Goal: Task Accomplishment & Management: Use online tool/utility

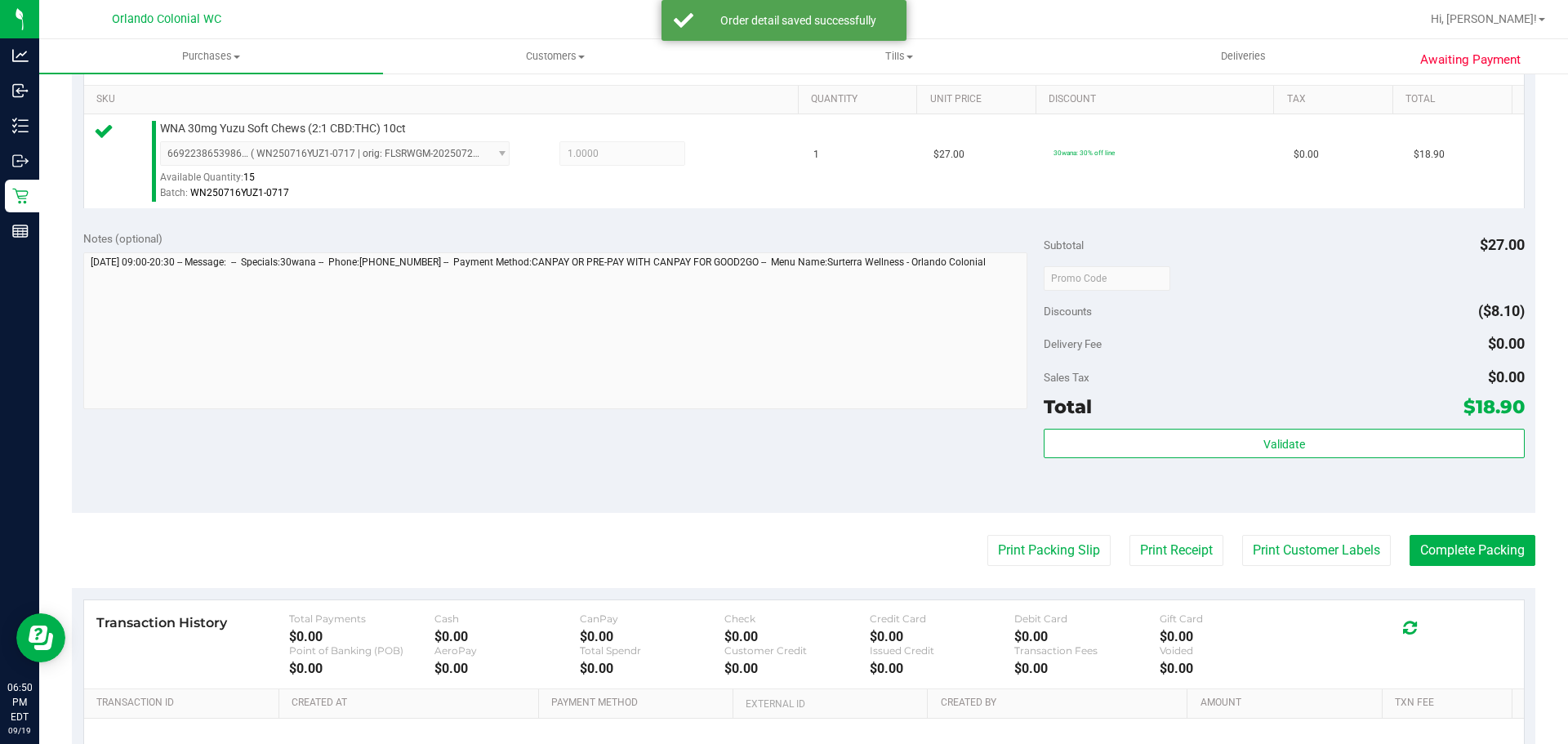
scroll to position [591, 0]
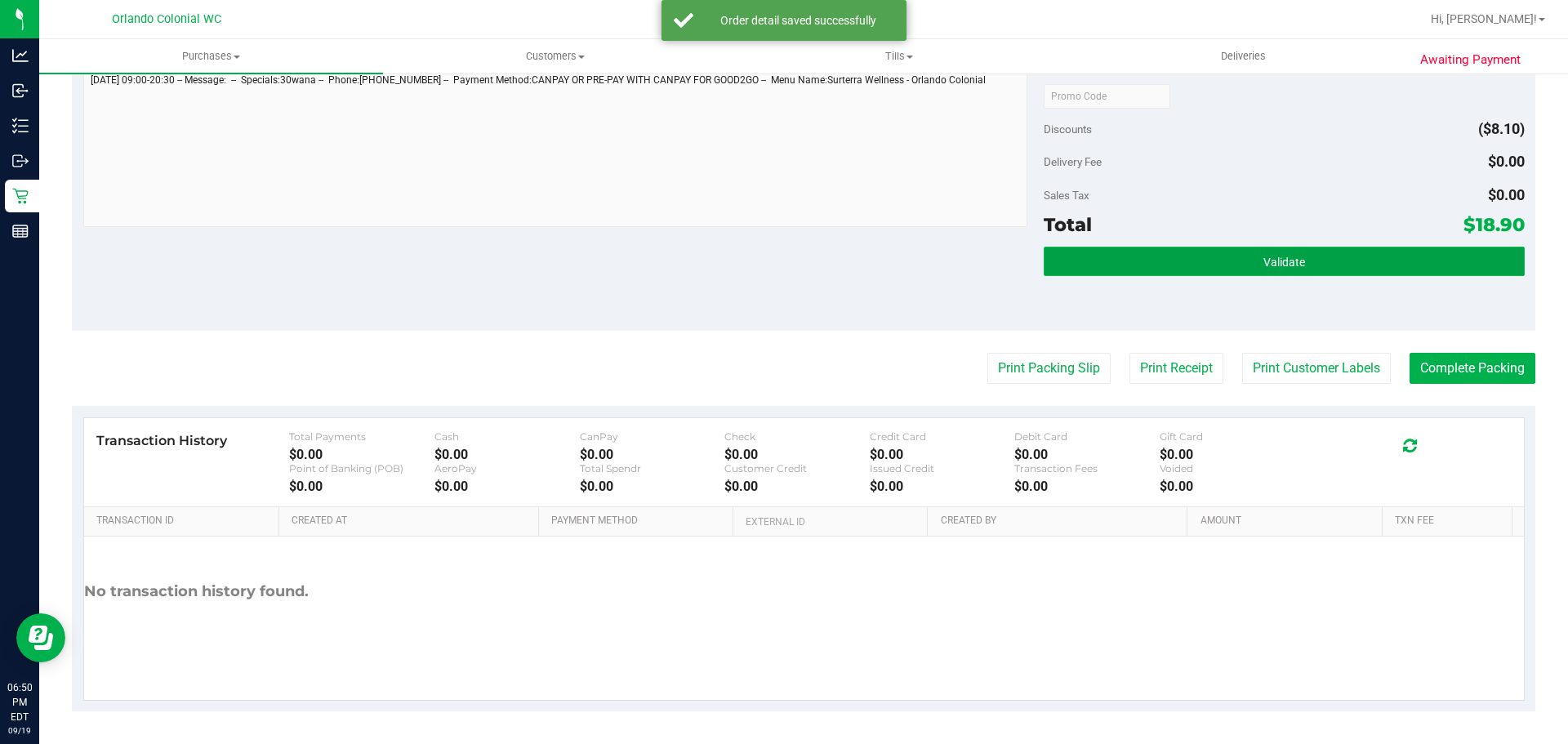
click at [1264, 268] on span "Validate" at bounding box center [1284, 262] width 42 height 13
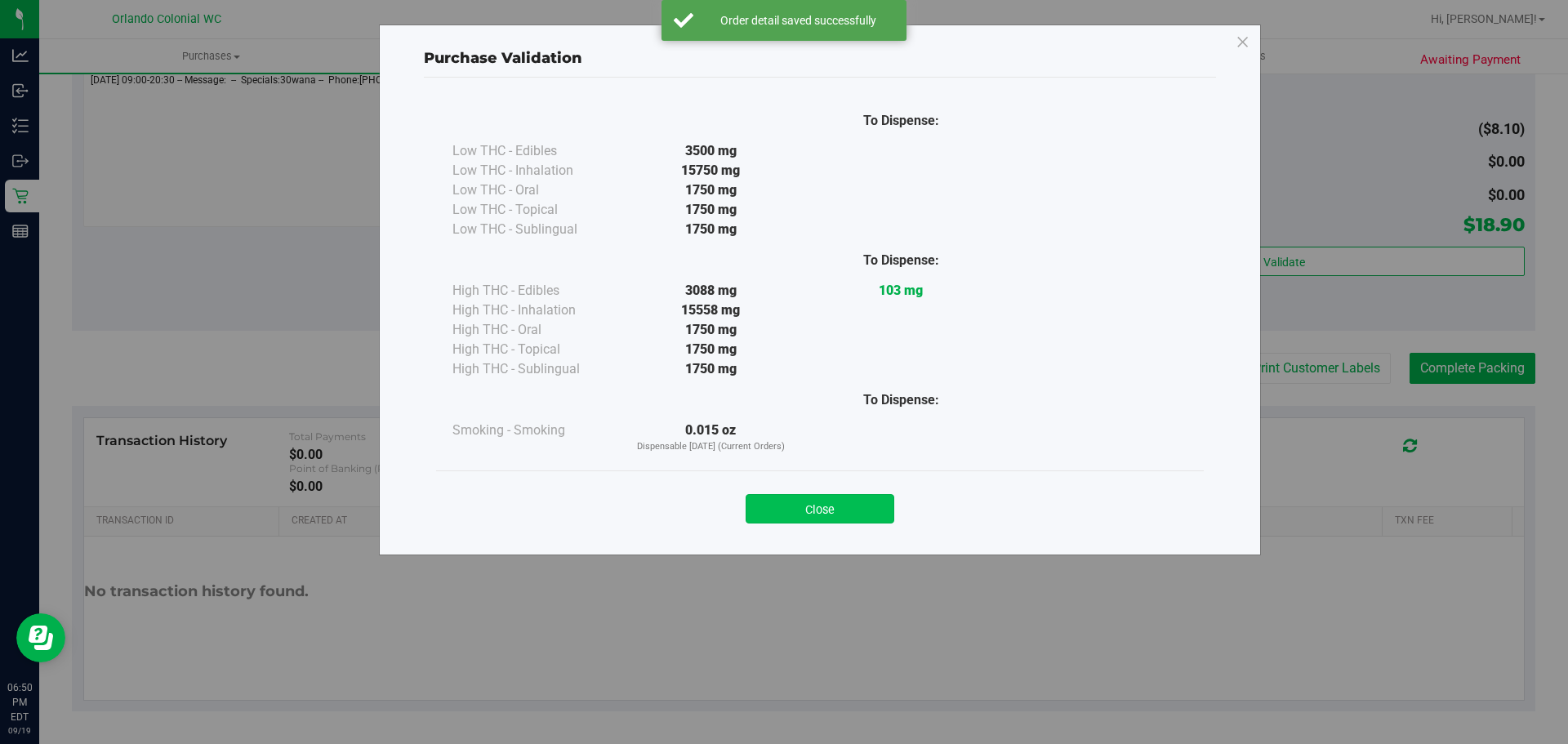
click at [886, 513] on button "Close" at bounding box center [820, 509] width 149 height 29
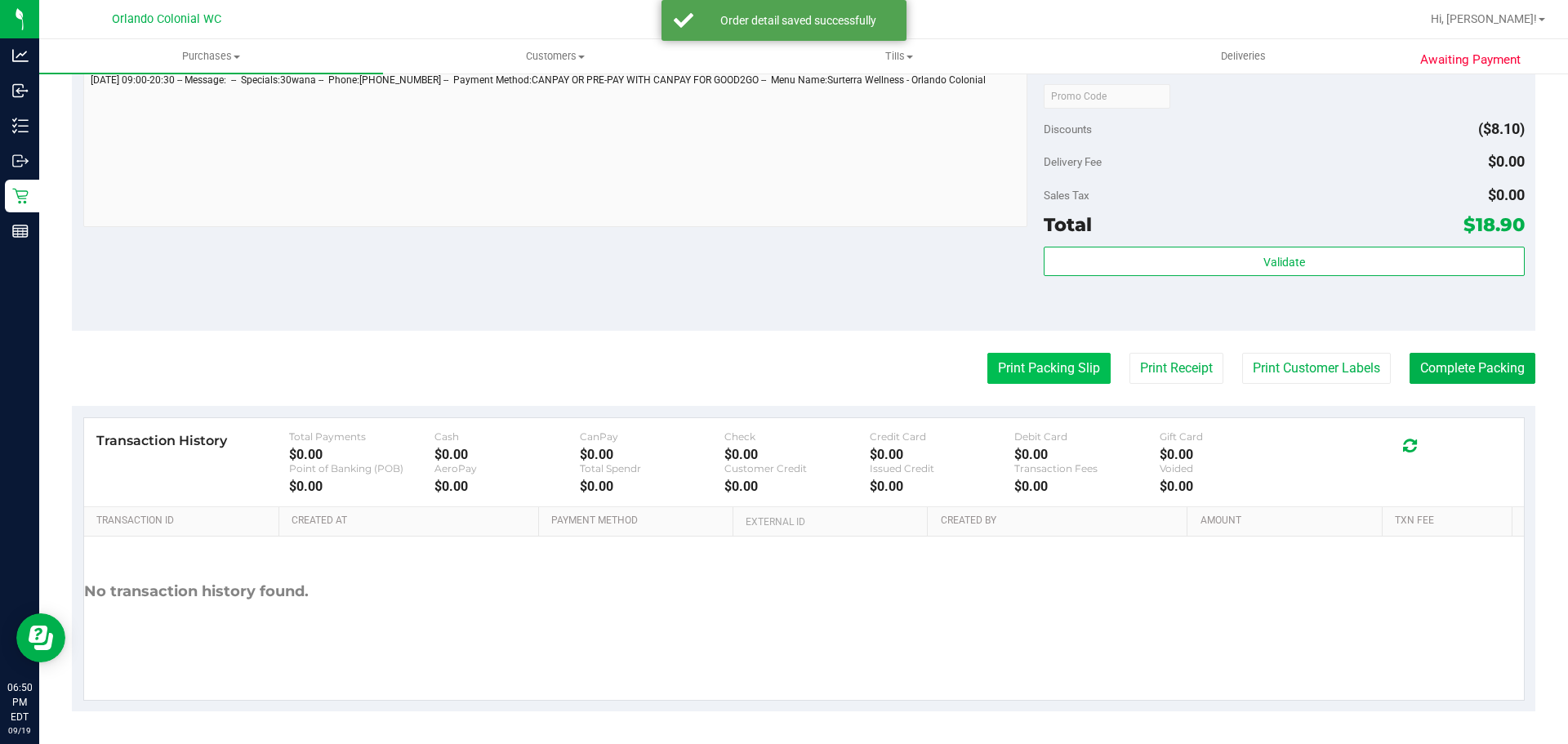
click at [1020, 358] on button "Print Packing Slip" at bounding box center [1048, 368] width 124 height 31
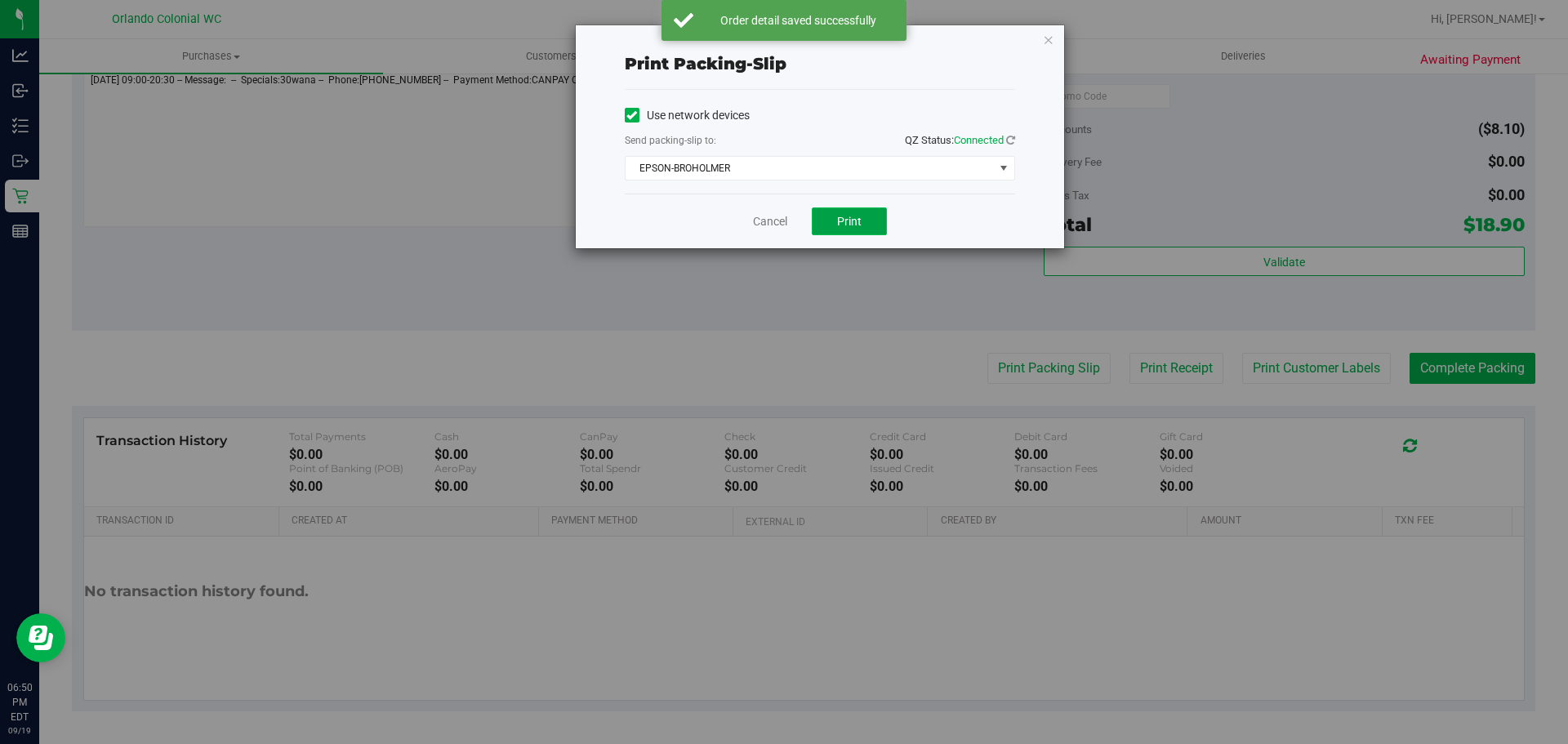
click at [858, 229] on button "Print" at bounding box center [849, 221] width 75 height 28
click at [773, 215] on link "Cancel" at bounding box center [770, 221] width 34 height 17
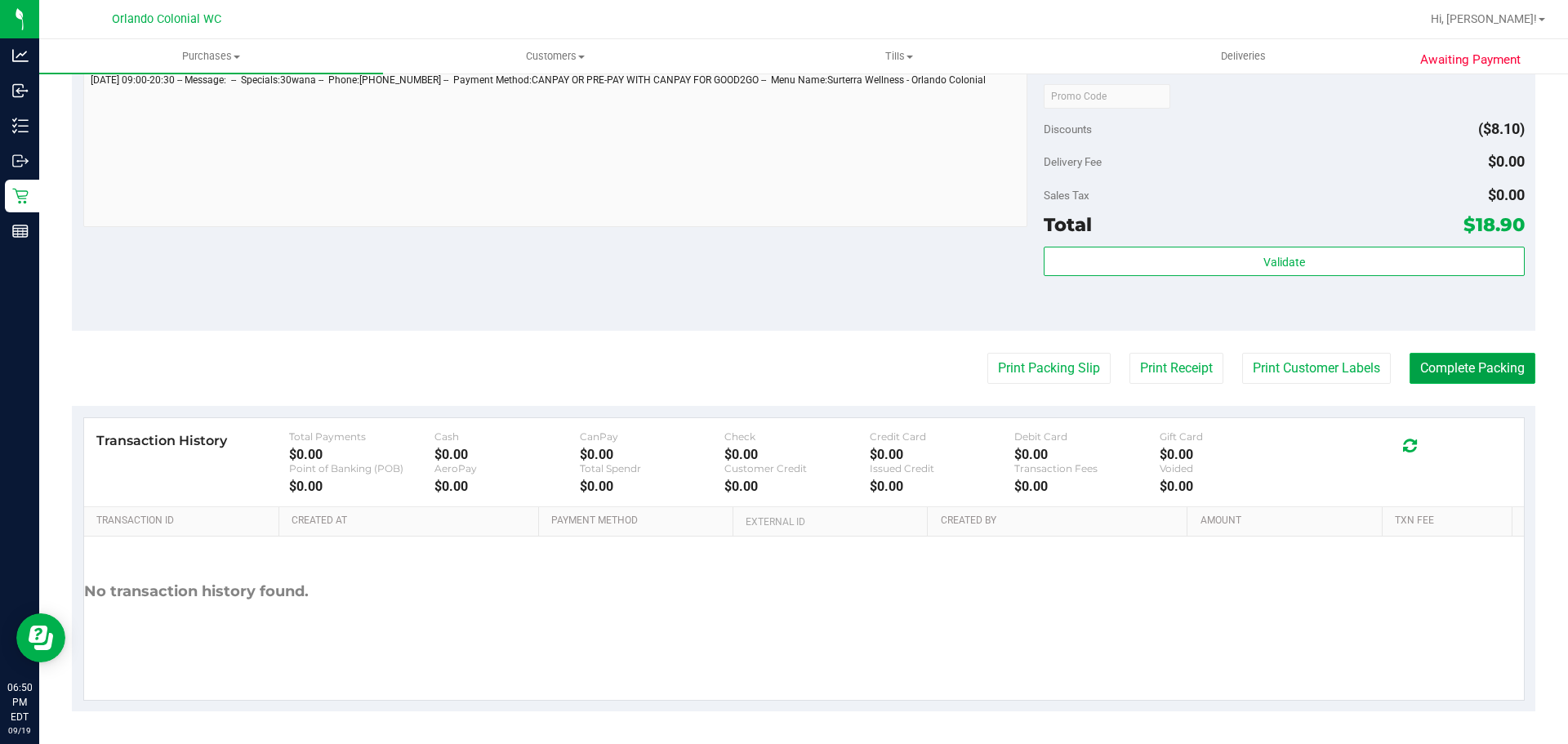
click at [1478, 368] on button "Complete Packing" at bounding box center [1472, 368] width 126 height 31
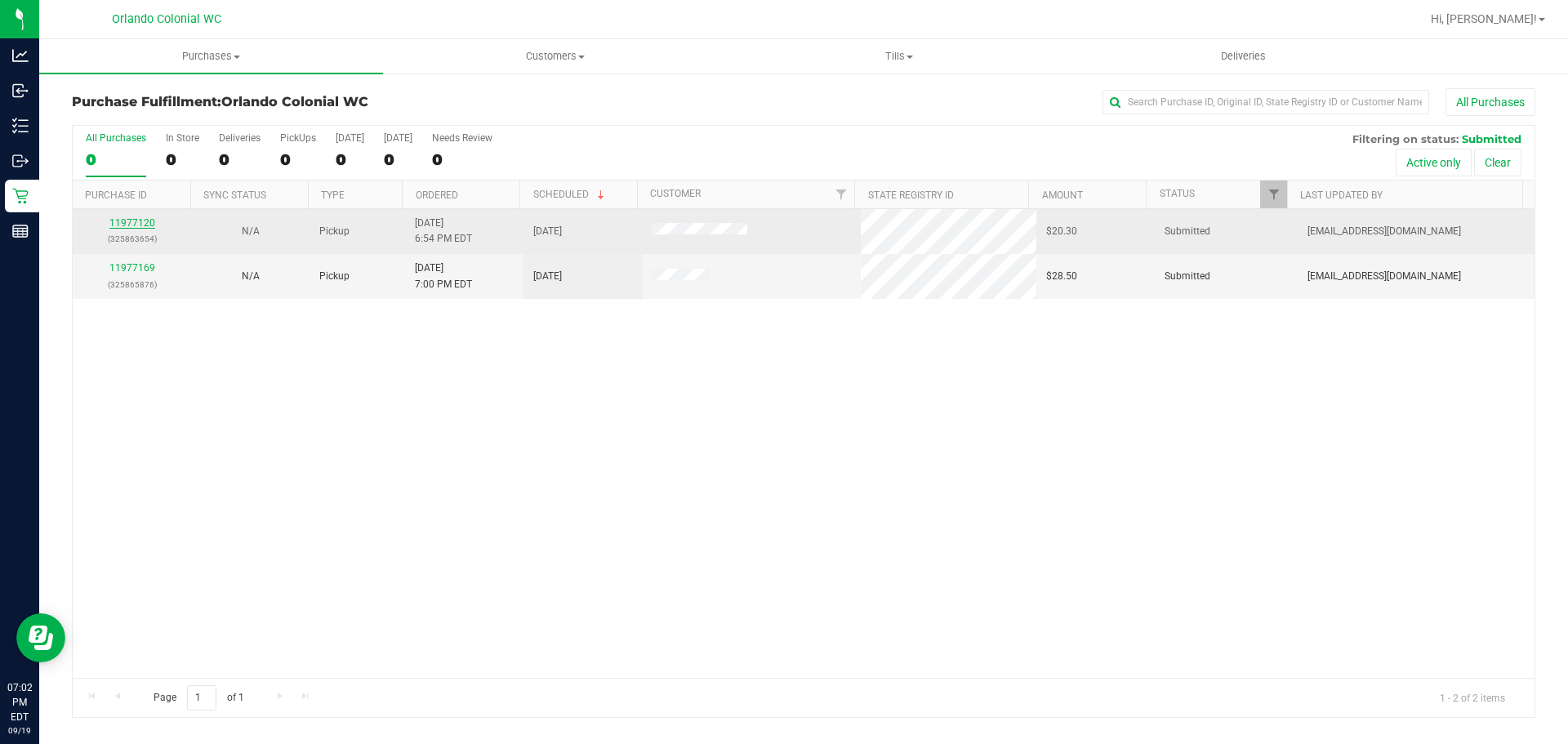
click at [133, 225] on link "11977120" at bounding box center [133, 223] width 46 height 11
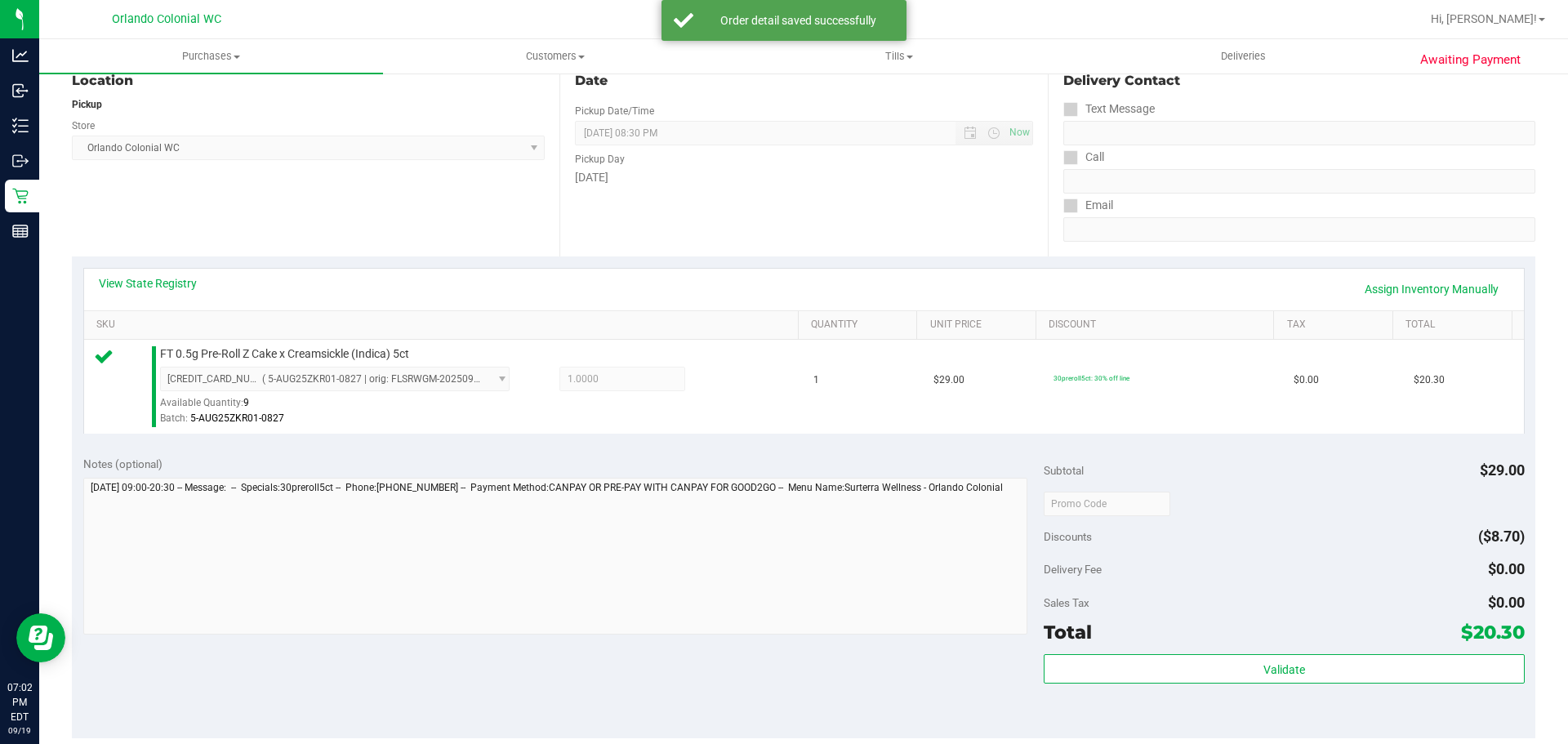
scroll to position [591, 0]
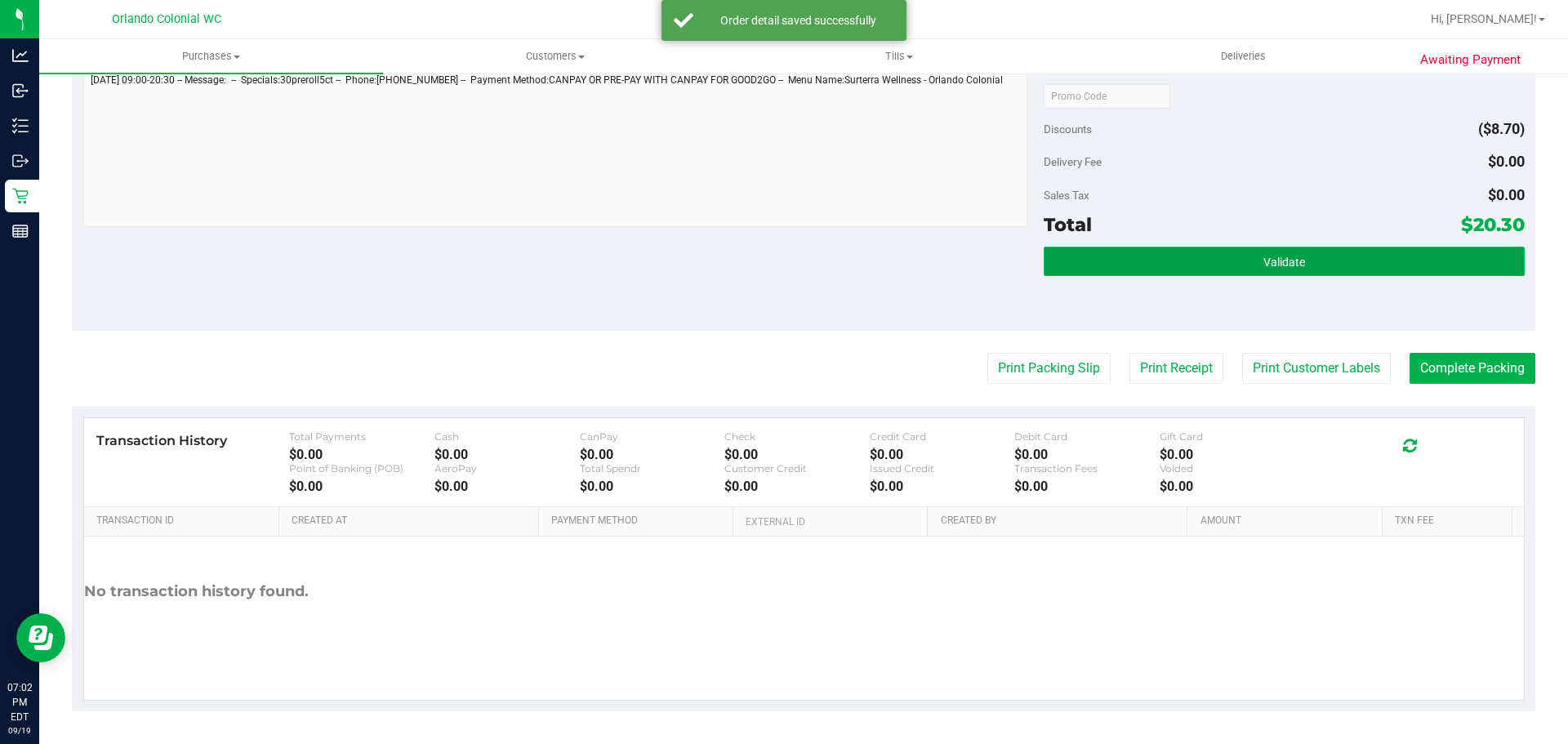
click at [1203, 255] on button "Validate" at bounding box center [1283, 261] width 480 height 29
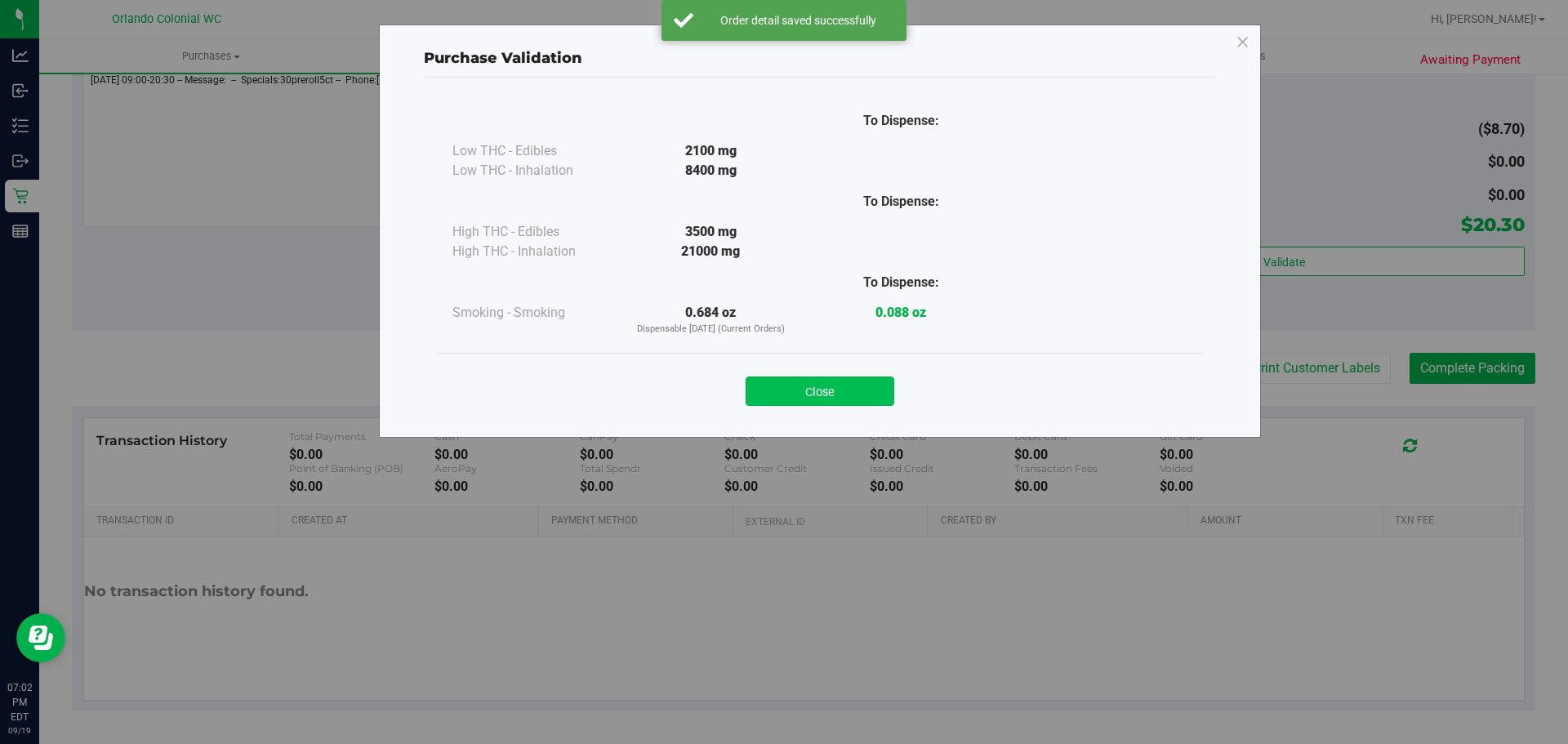
click at [843, 388] on button "Close" at bounding box center [820, 391] width 149 height 29
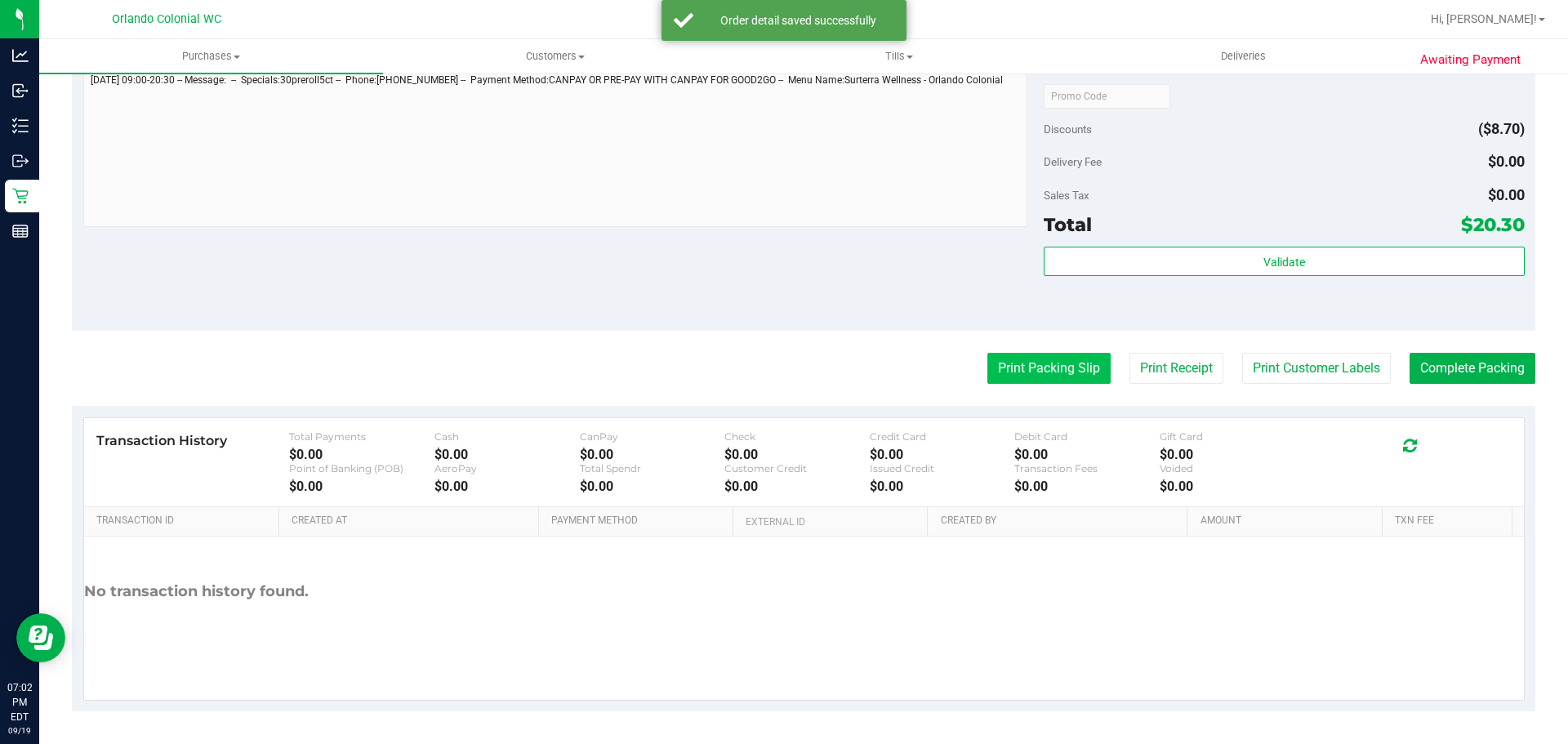
click at [997, 380] on button "Print Packing Slip" at bounding box center [1048, 368] width 124 height 31
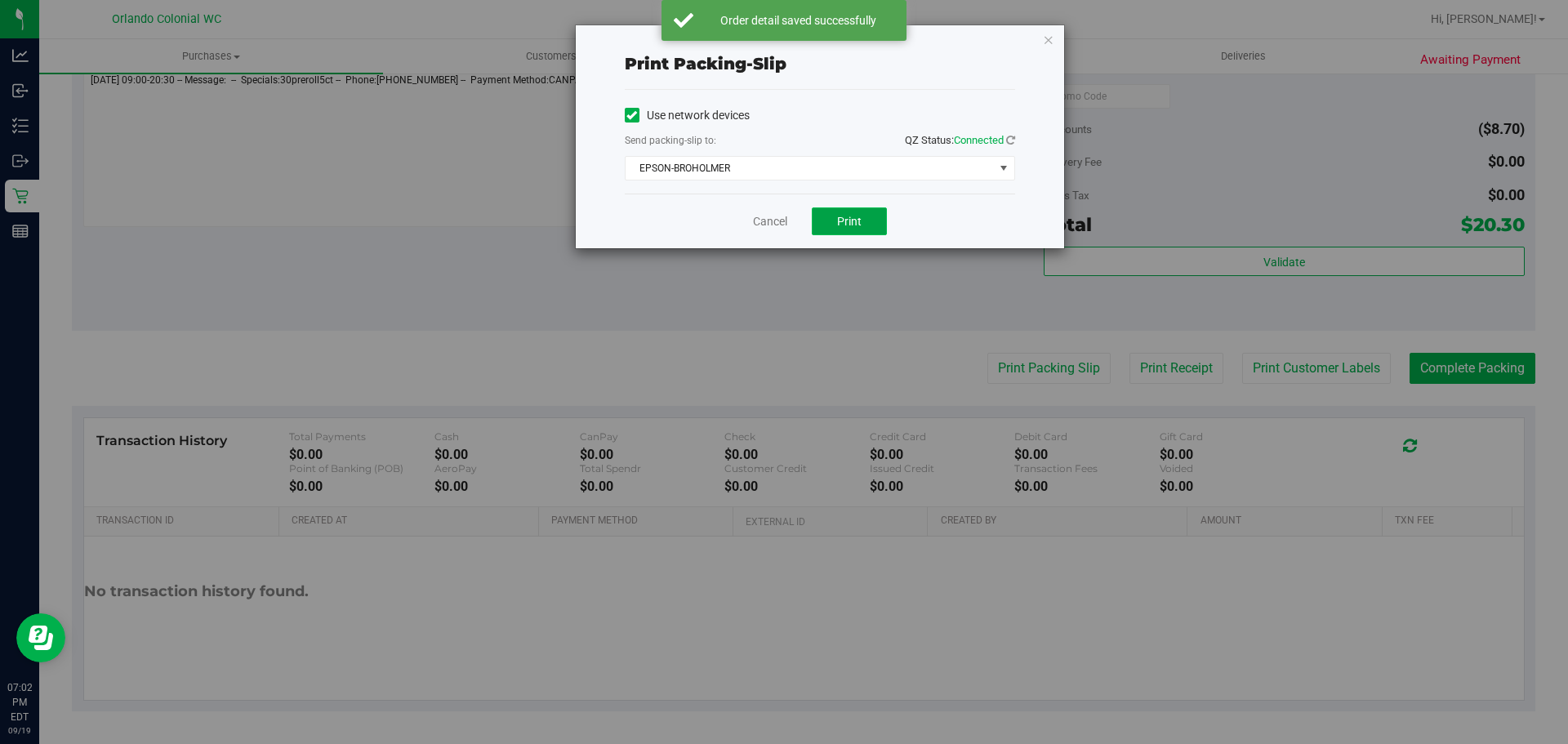
click at [872, 208] on button "Print" at bounding box center [849, 221] width 75 height 28
click at [756, 224] on link "Cancel" at bounding box center [770, 221] width 34 height 17
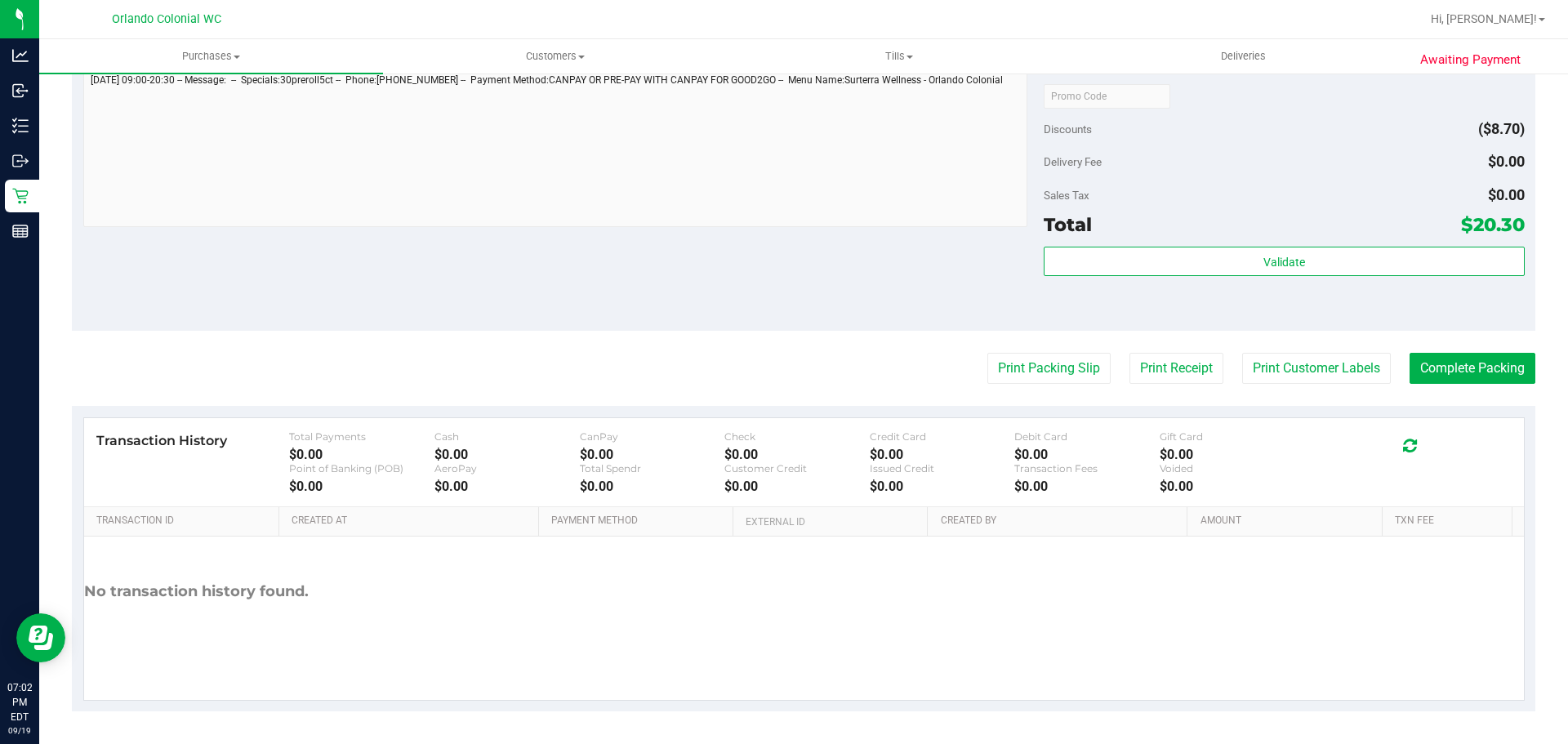
click at [1489, 333] on purchase-details "Back Edit Purchase Cancel Purchase View Profile # 11977120 BioTrack ID: - Submi…" at bounding box center [804, 104] width 1463 height 1215
click at [1467, 382] on button "Complete Packing" at bounding box center [1472, 368] width 126 height 31
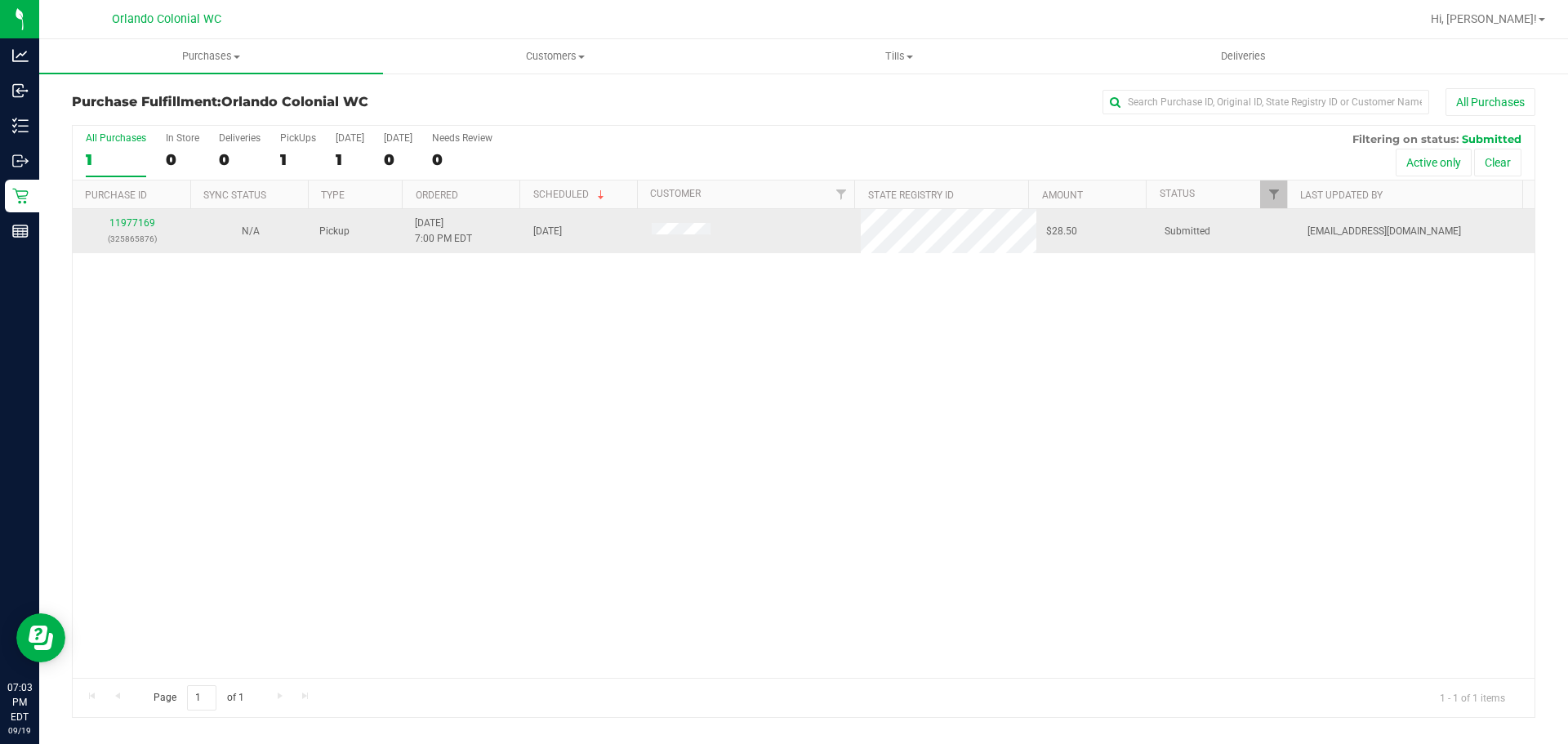
click at [122, 239] on p "(325865876)" at bounding box center [132, 238] width 99 height 16
click at [124, 228] on div "11977169 (325865876)" at bounding box center [132, 231] width 99 height 31
click at [142, 224] on link "11977169" at bounding box center [133, 223] width 46 height 11
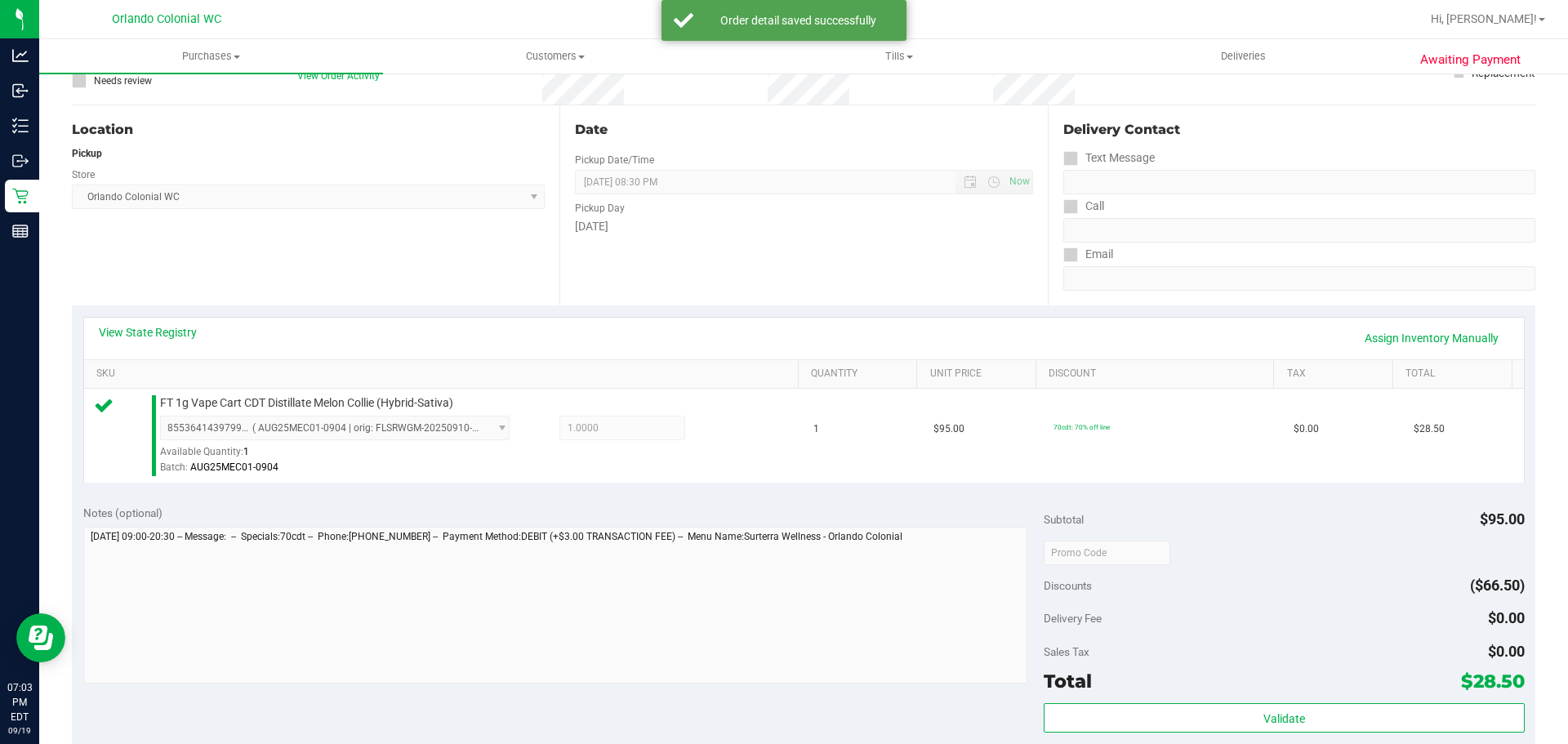
scroll to position [591, 0]
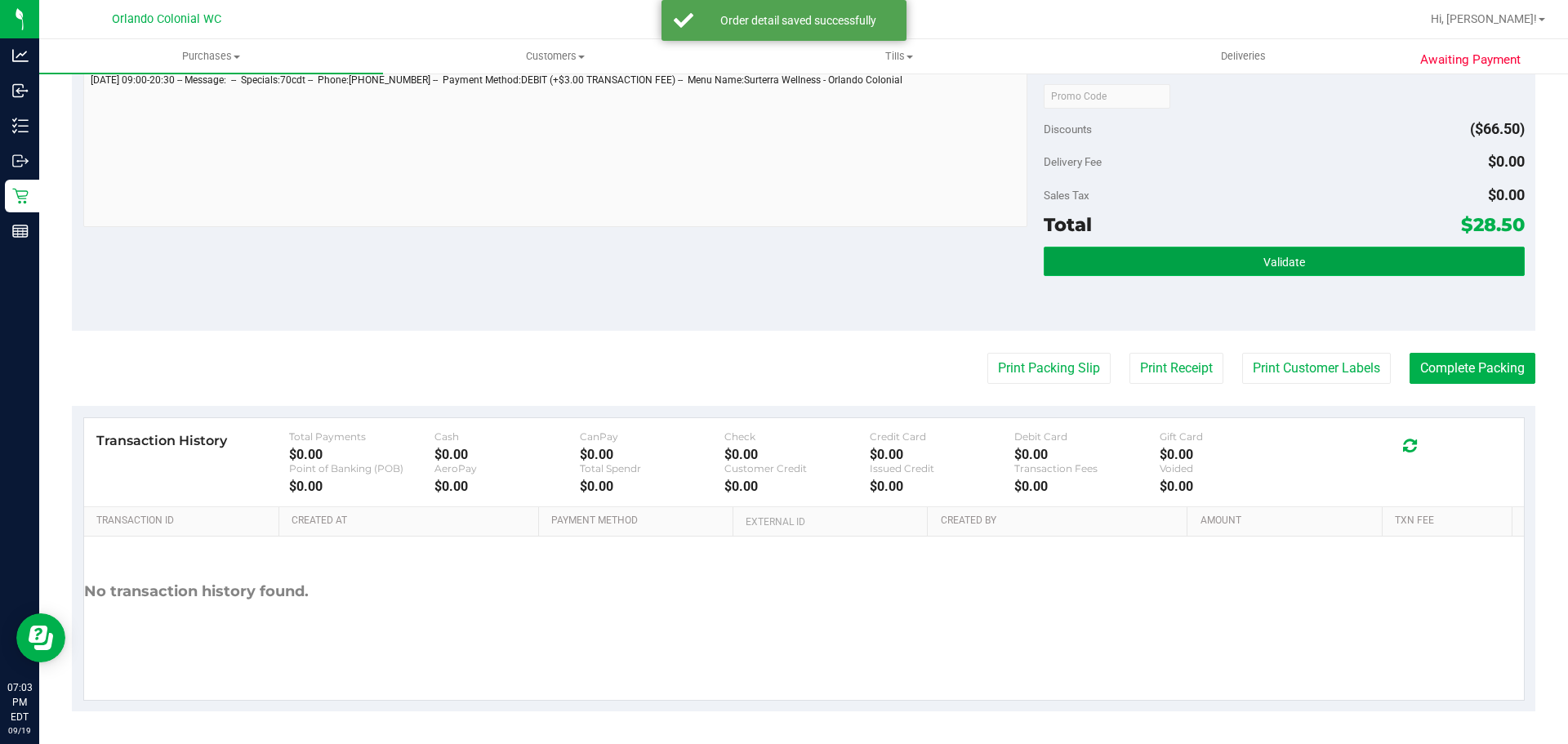
click at [1229, 273] on button "Validate" at bounding box center [1283, 261] width 480 height 29
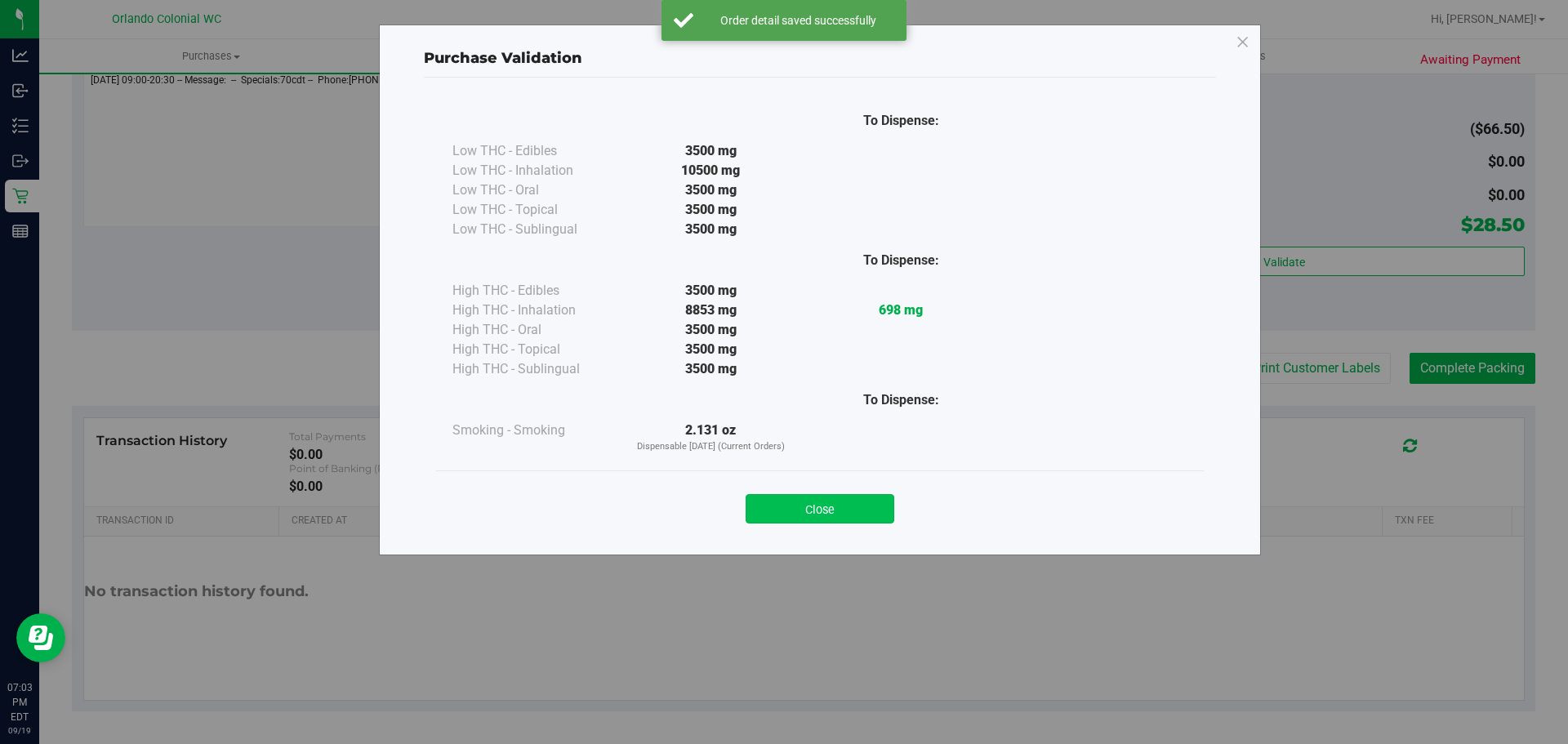
click at [885, 500] on button "Close" at bounding box center [820, 509] width 149 height 29
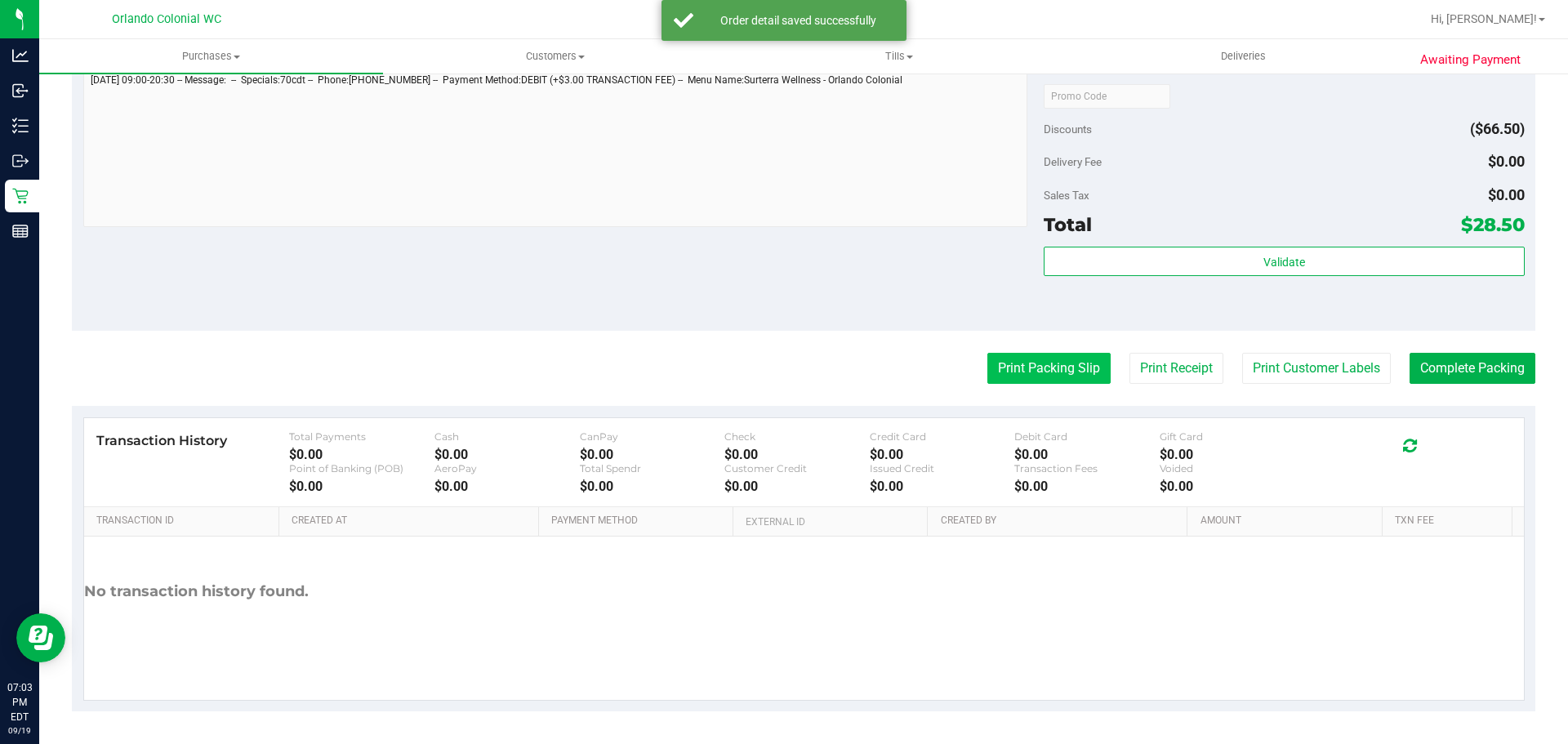
click at [1049, 354] on button "Print Packing Slip" at bounding box center [1048, 368] width 124 height 31
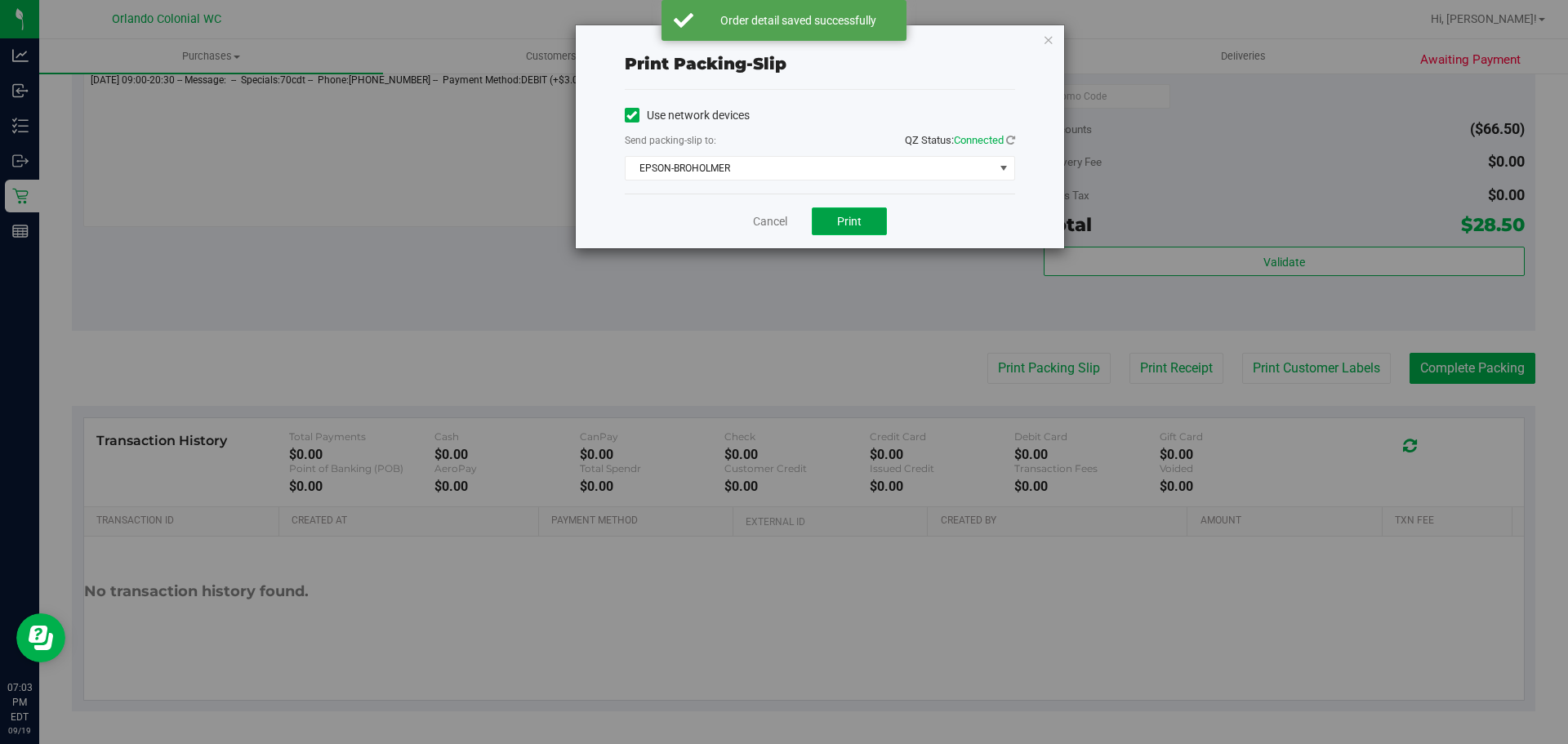
click at [867, 213] on button "Print" at bounding box center [849, 221] width 75 height 28
click at [769, 225] on link "Cancel" at bounding box center [770, 221] width 34 height 17
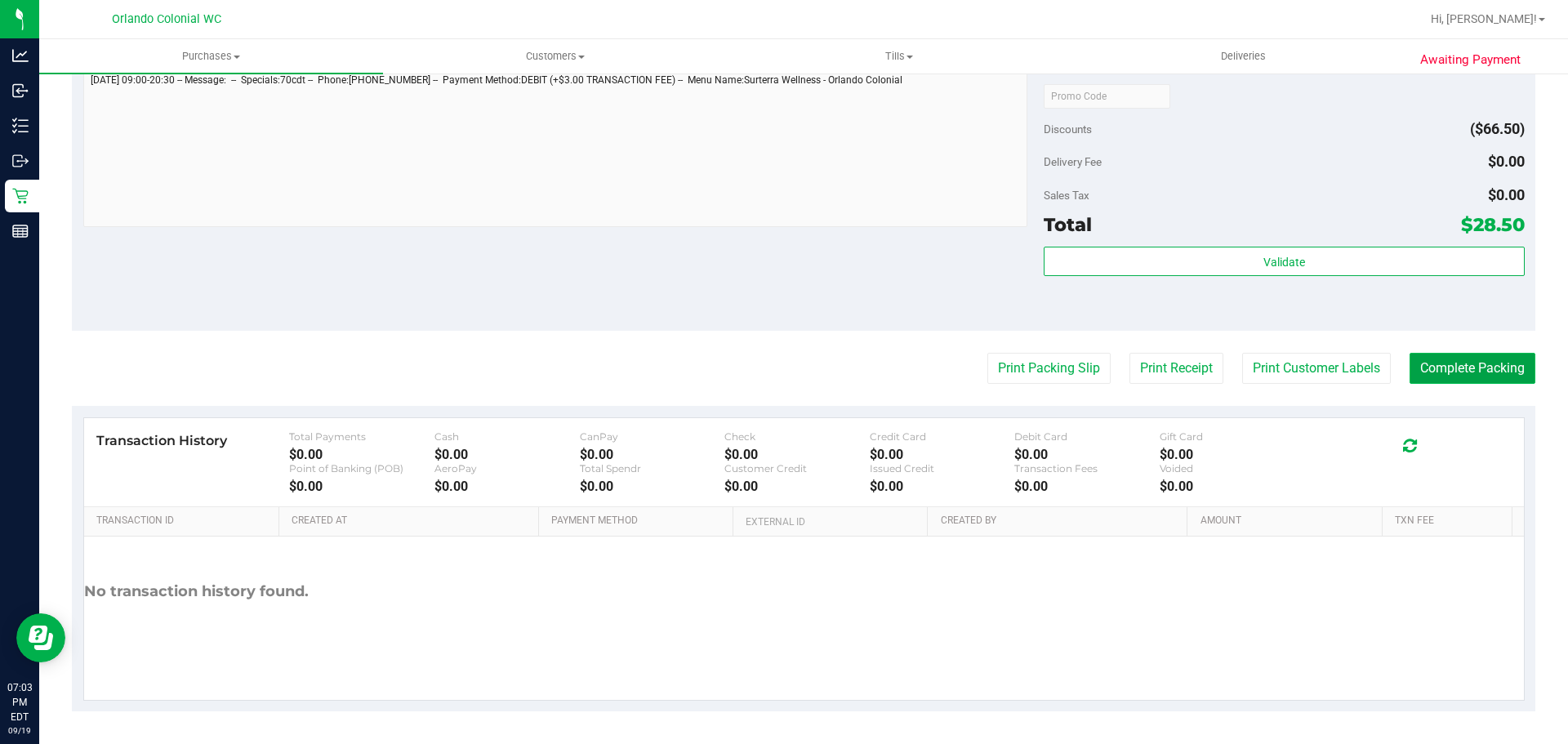
click at [1474, 363] on button "Complete Packing" at bounding box center [1472, 368] width 126 height 31
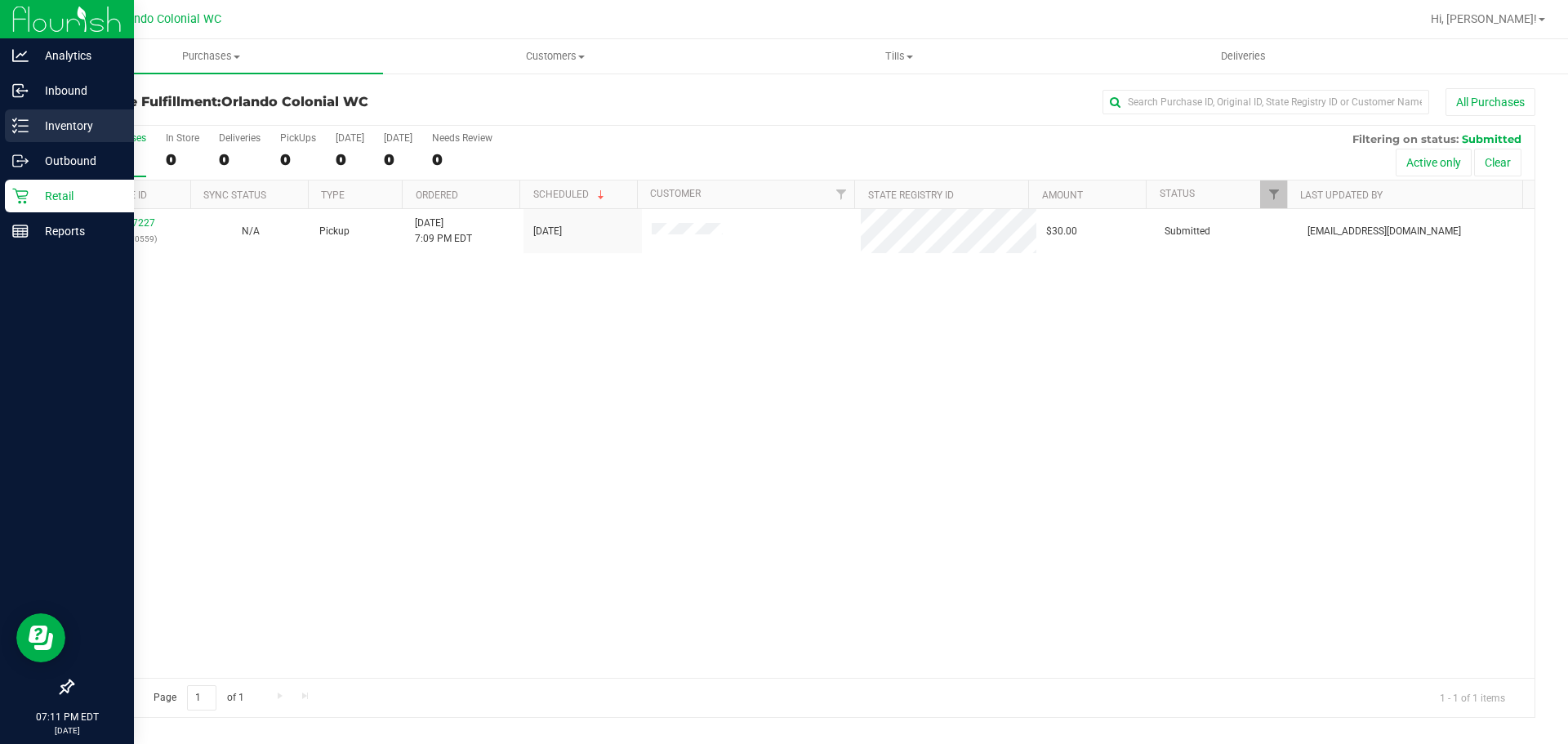
click at [28, 126] on line at bounding box center [23, 126] width 9 height 0
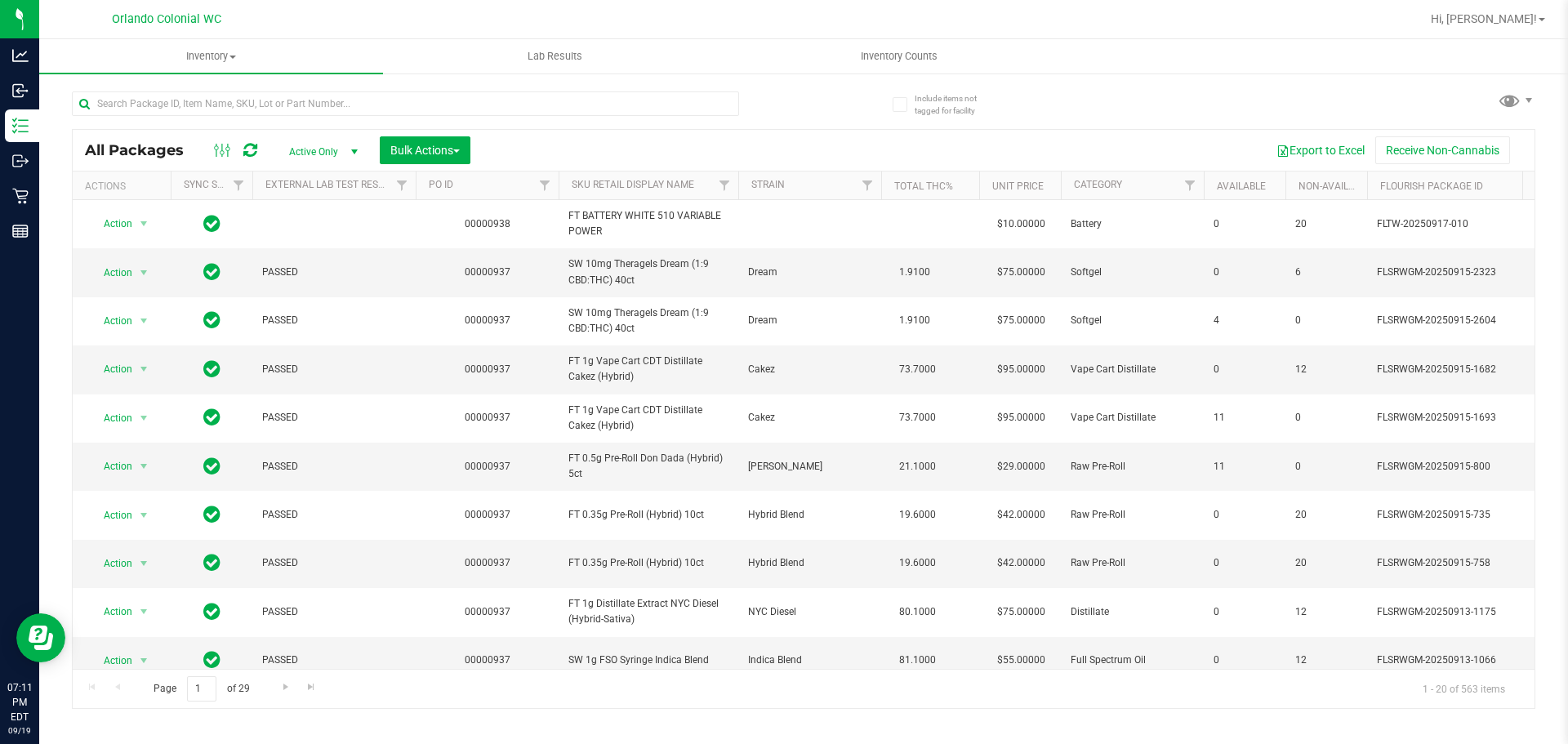
click at [787, 185] on th "Strain" at bounding box center [809, 186] width 143 height 29
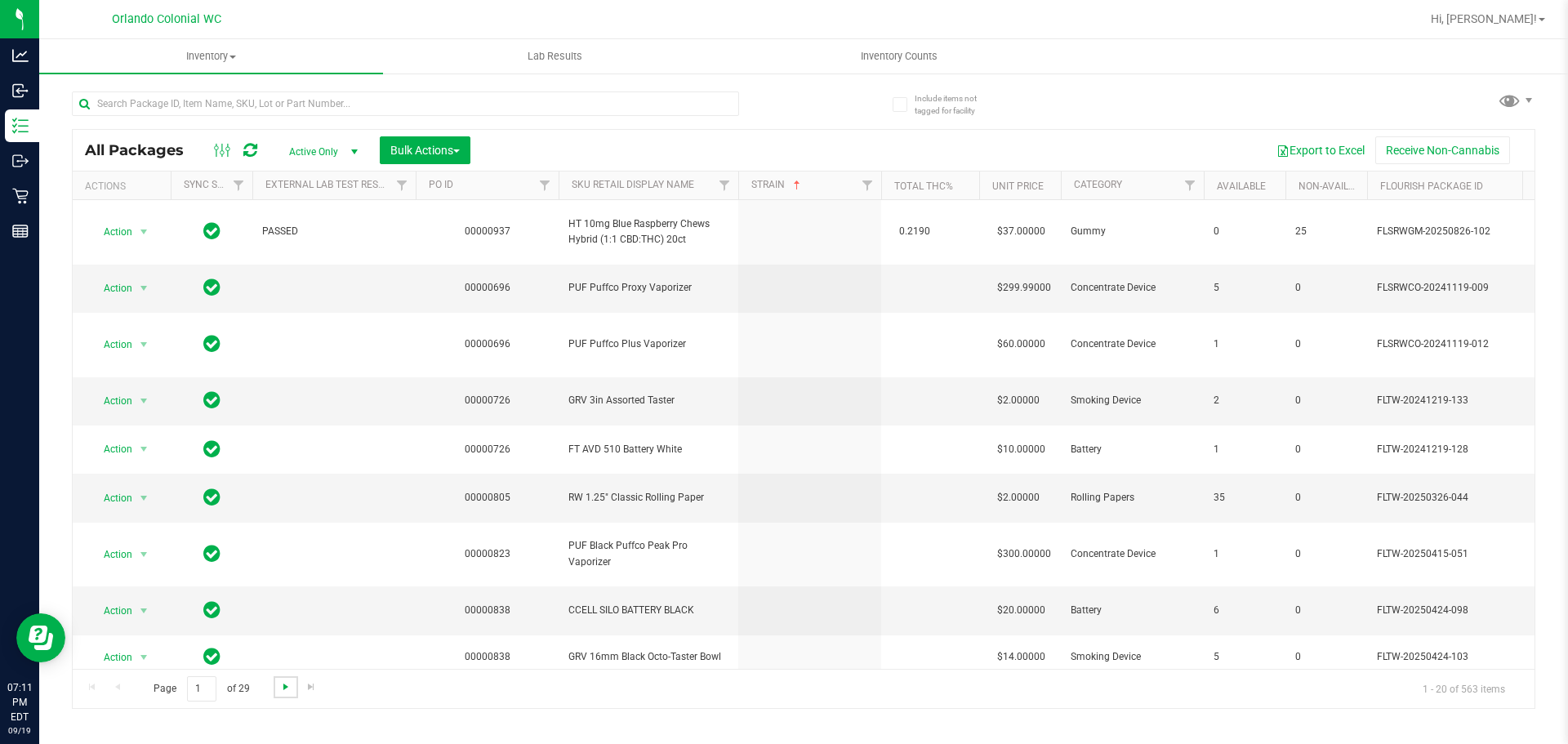
click at [284, 687] on span "Go to the next page" at bounding box center [286, 687] width 13 height 13
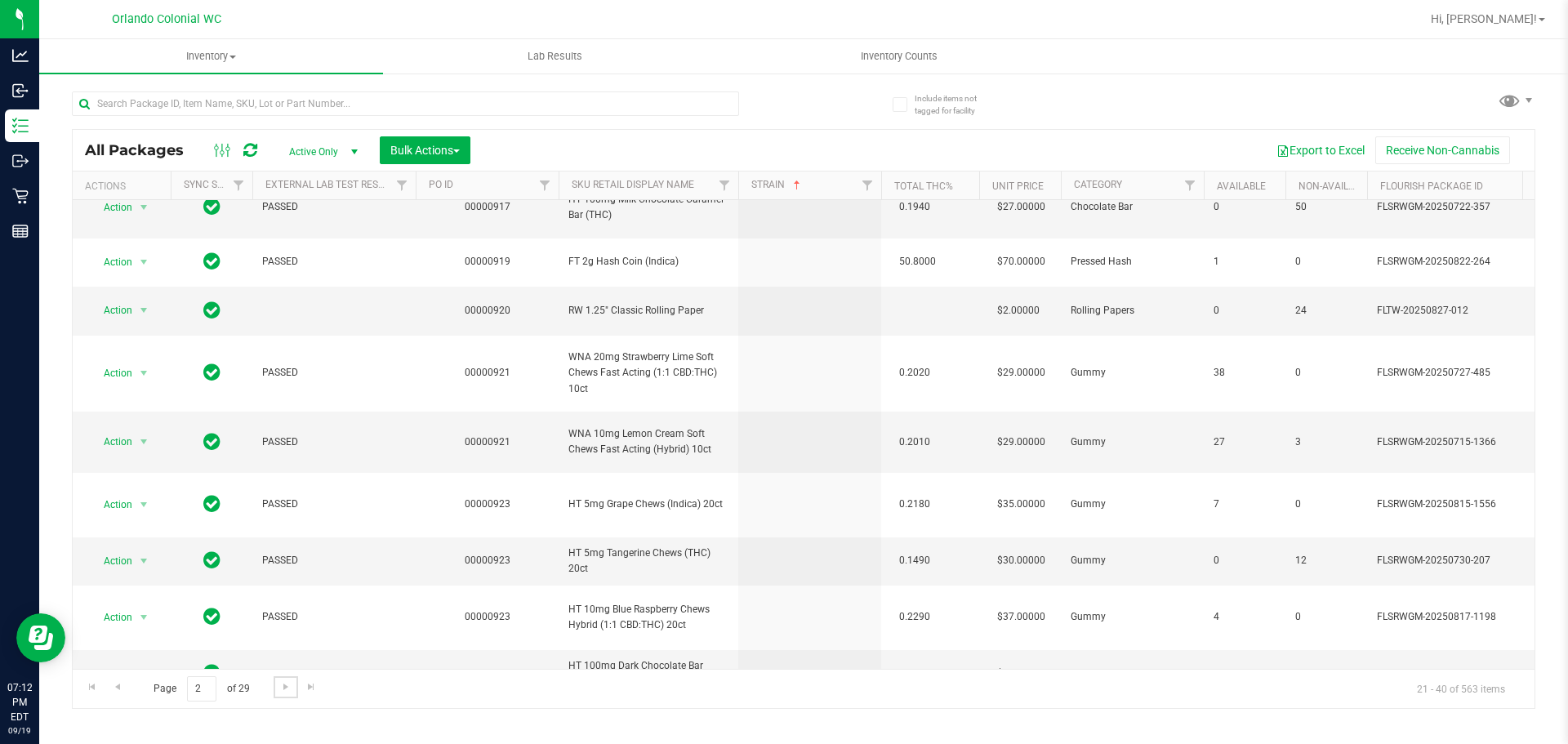
scroll to position [716, 0]
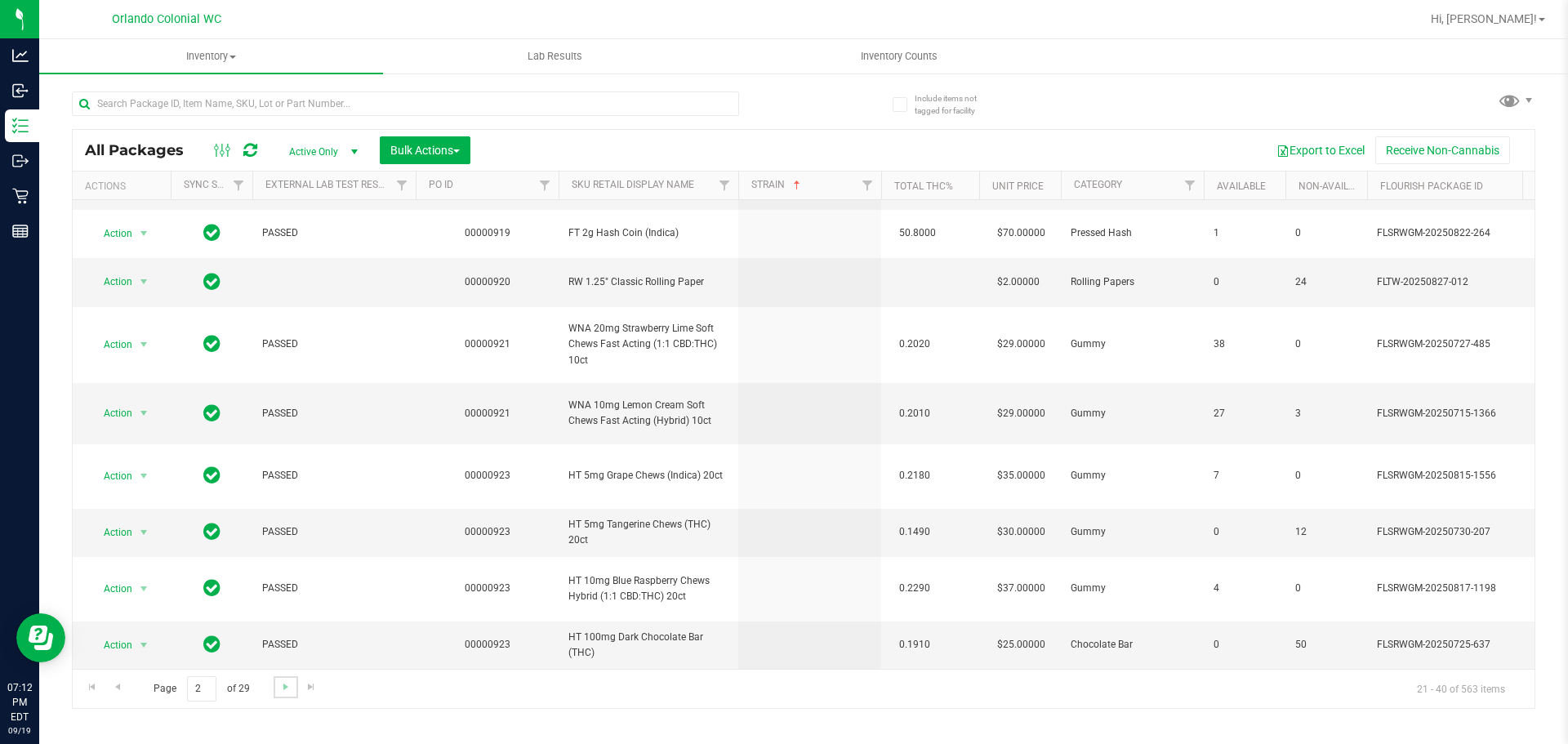
click at [279, 693] on link "Go to the next page" at bounding box center [285, 687] width 24 height 22
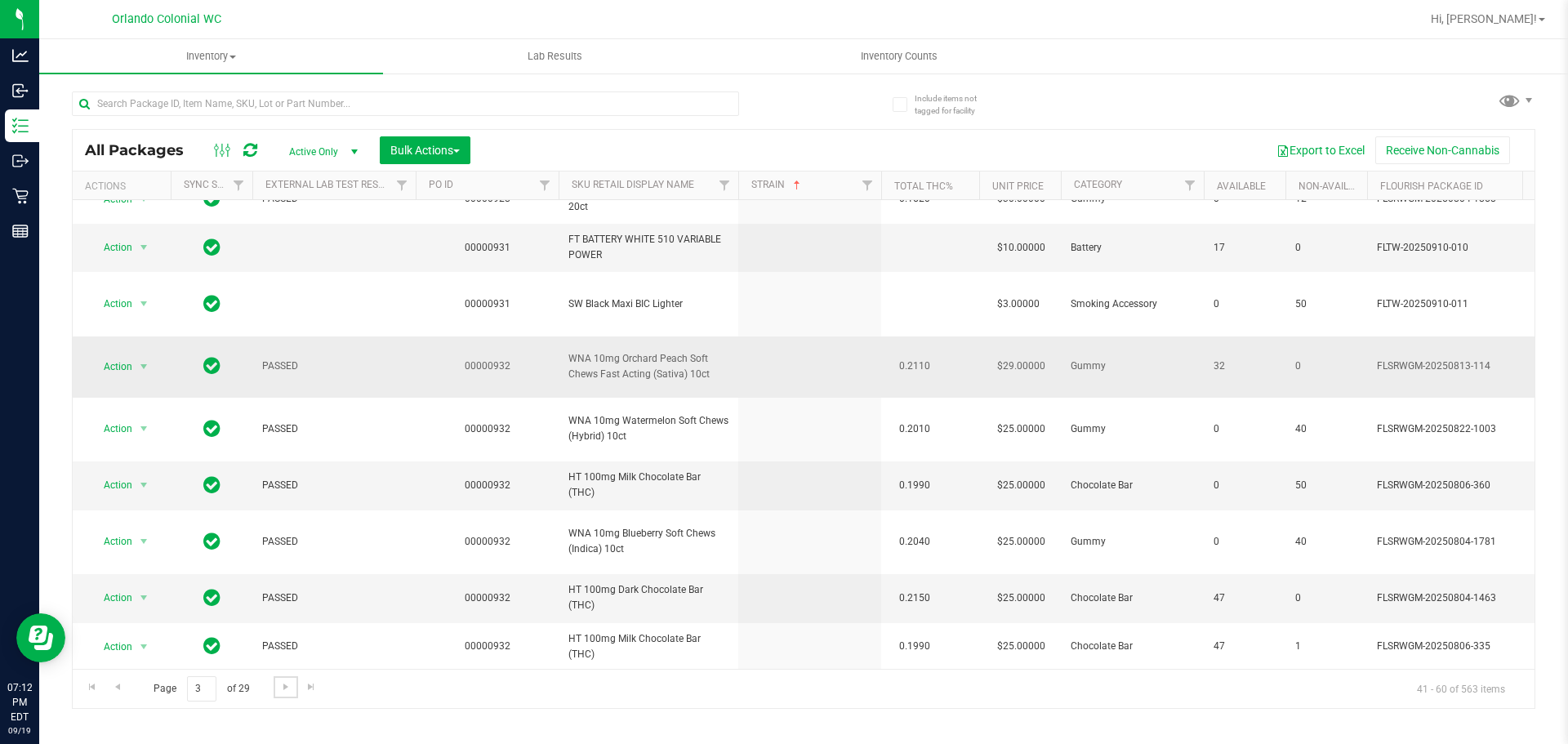
scroll to position [663, 0]
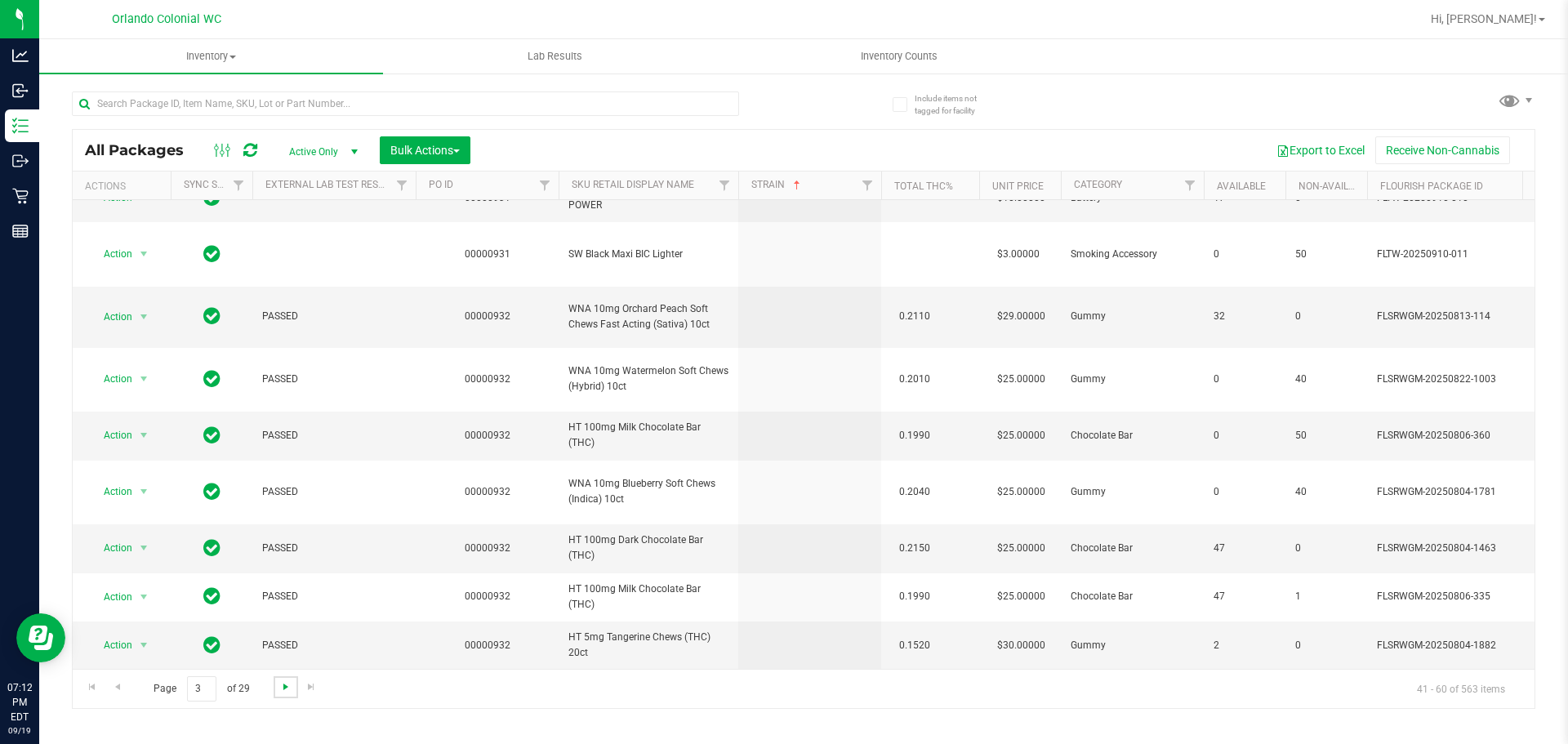
click at [289, 683] on span "Go to the next page" at bounding box center [286, 687] width 13 height 13
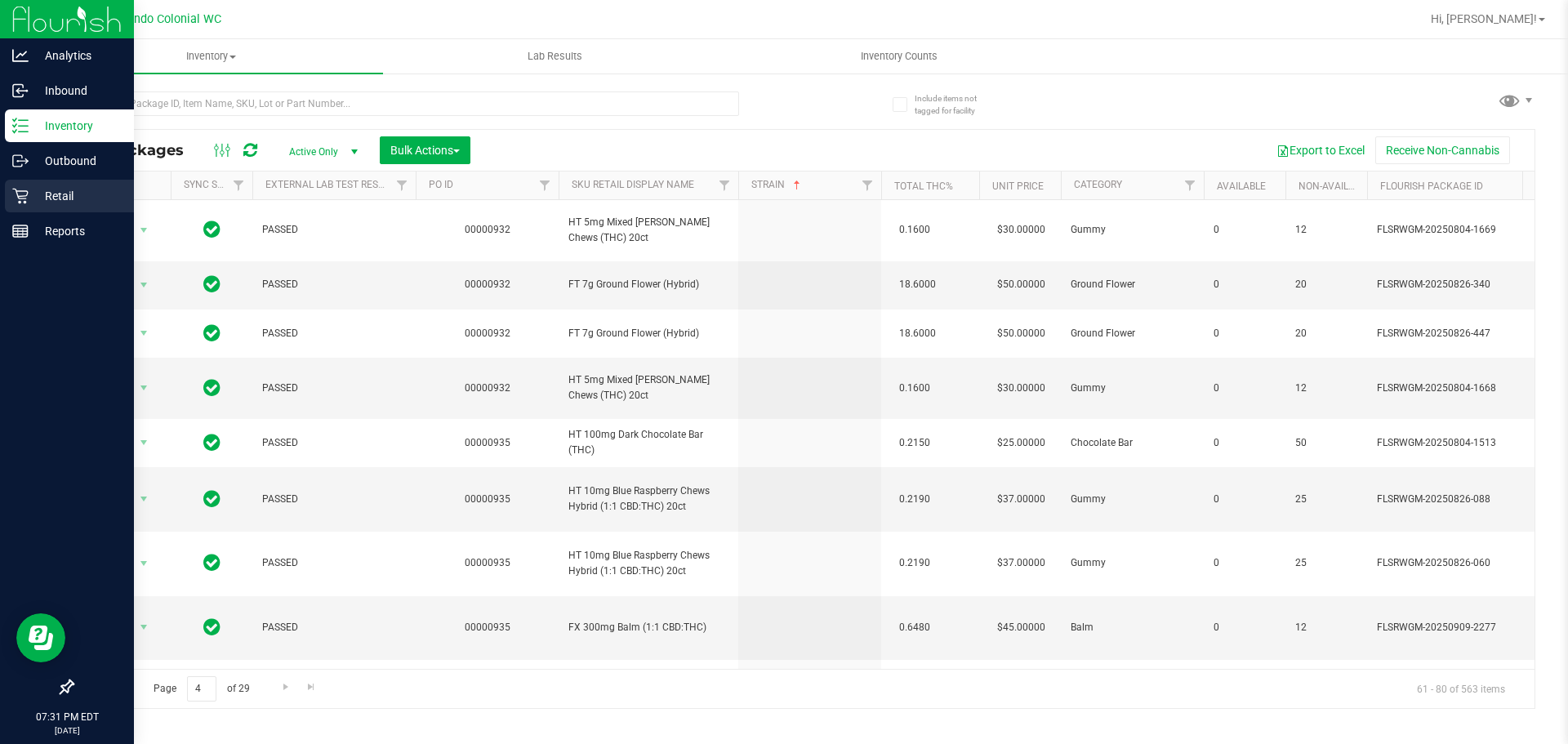
click at [4, 187] on link "Retail" at bounding box center [67, 197] width 134 height 35
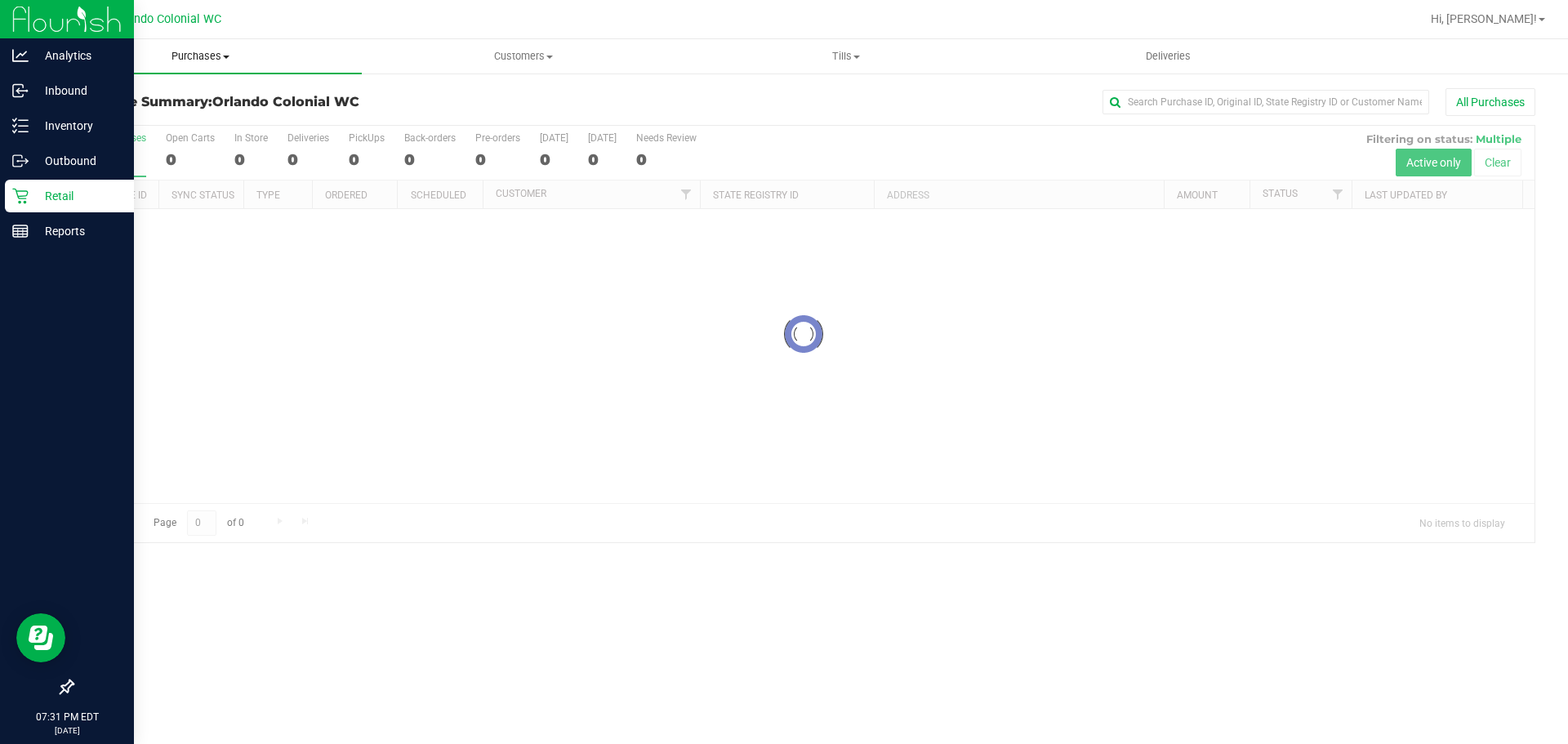
click at [223, 50] on span "Purchases" at bounding box center [201, 56] width 322 height 15
click at [124, 131] on span "All purchases" at bounding box center [97, 138] width 116 height 14
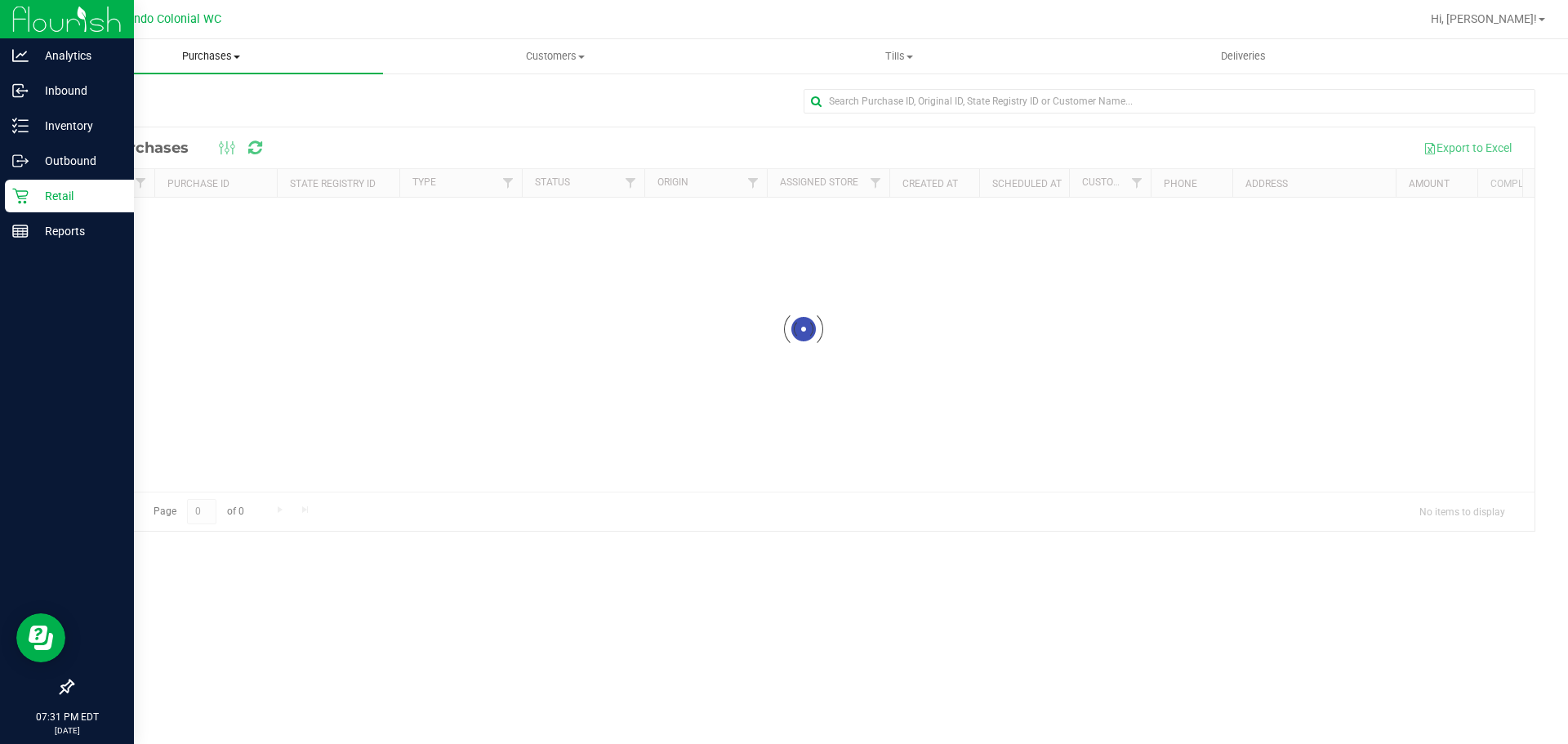
click at [187, 57] on span "Purchases" at bounding box center [211, 56] width 344 height 15
click at [95, 112] on span "Fulfillment" at bounding box center [90, 118] width 101 height 14
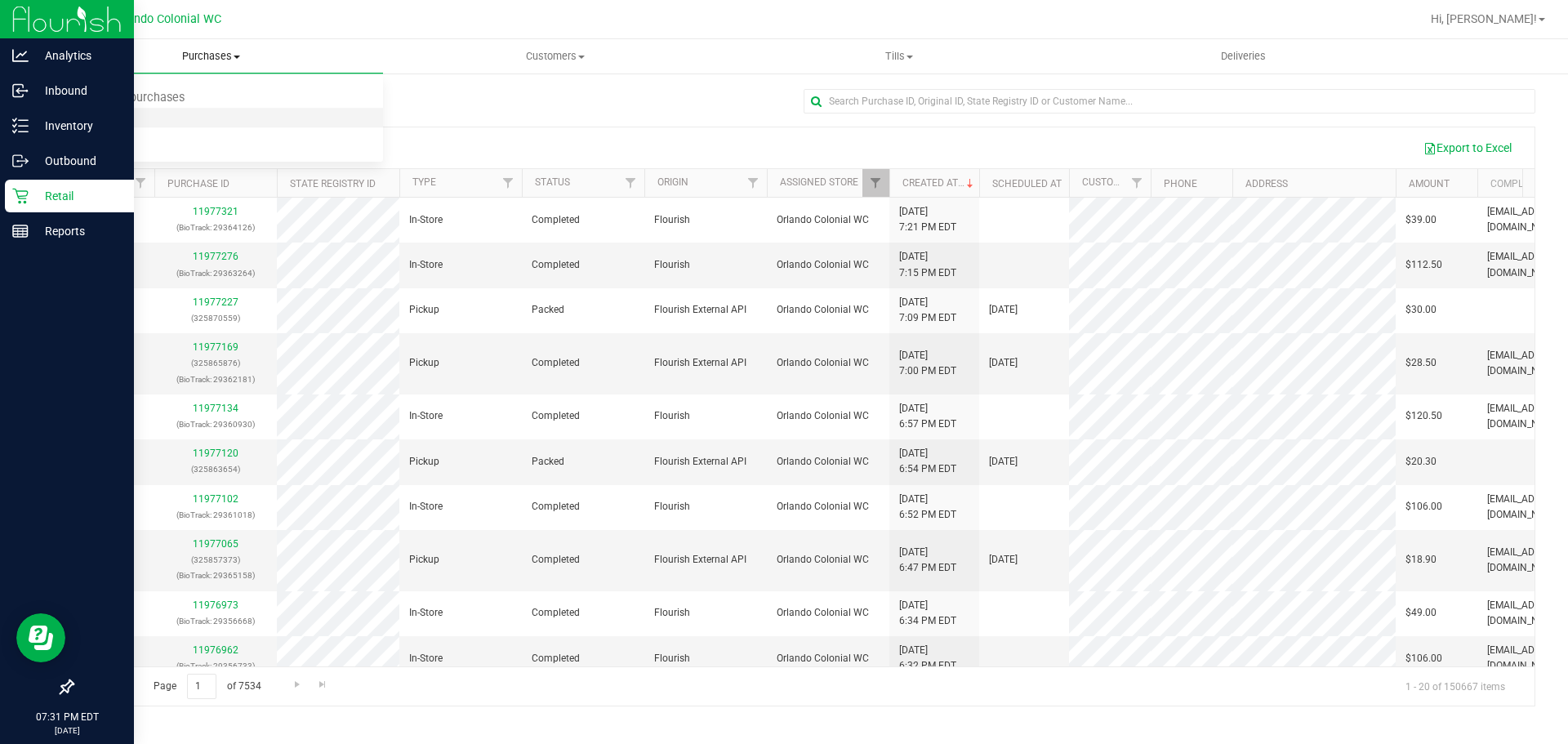
click at [102, 124] on span "Fulfillment" at bounding box center [90, 118] width 101 height 14
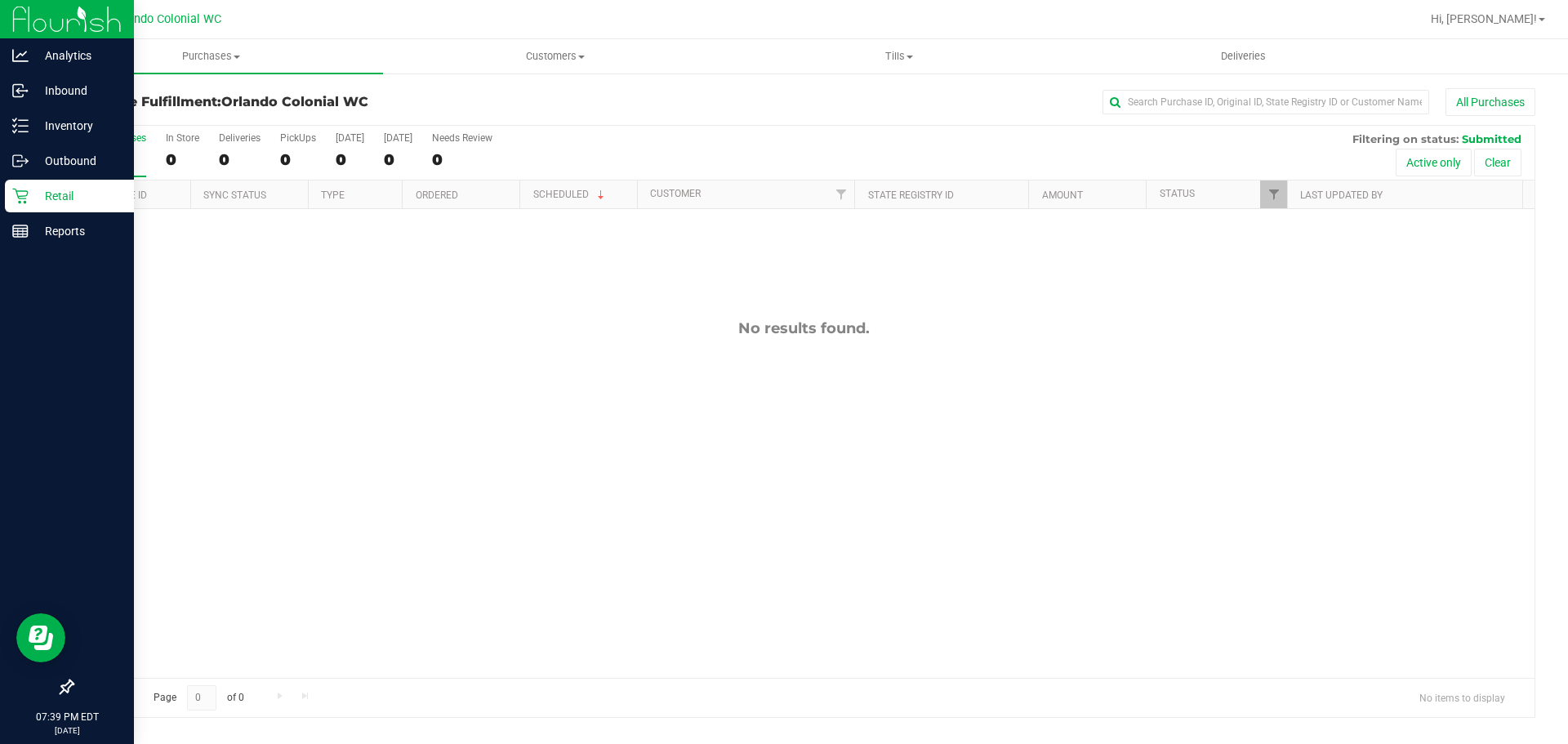
drag, startPoint x: 583, startPoint y: 96, endPoint x: 590, endPoint y: 112, distance: 17.5
click at [581, 96] on div "All Purchases" at bounding box center [1047, 102] width 975 height 28
click at [33, 118] on p "Inventory" at bounding box center [78, 126] width 98 height 20
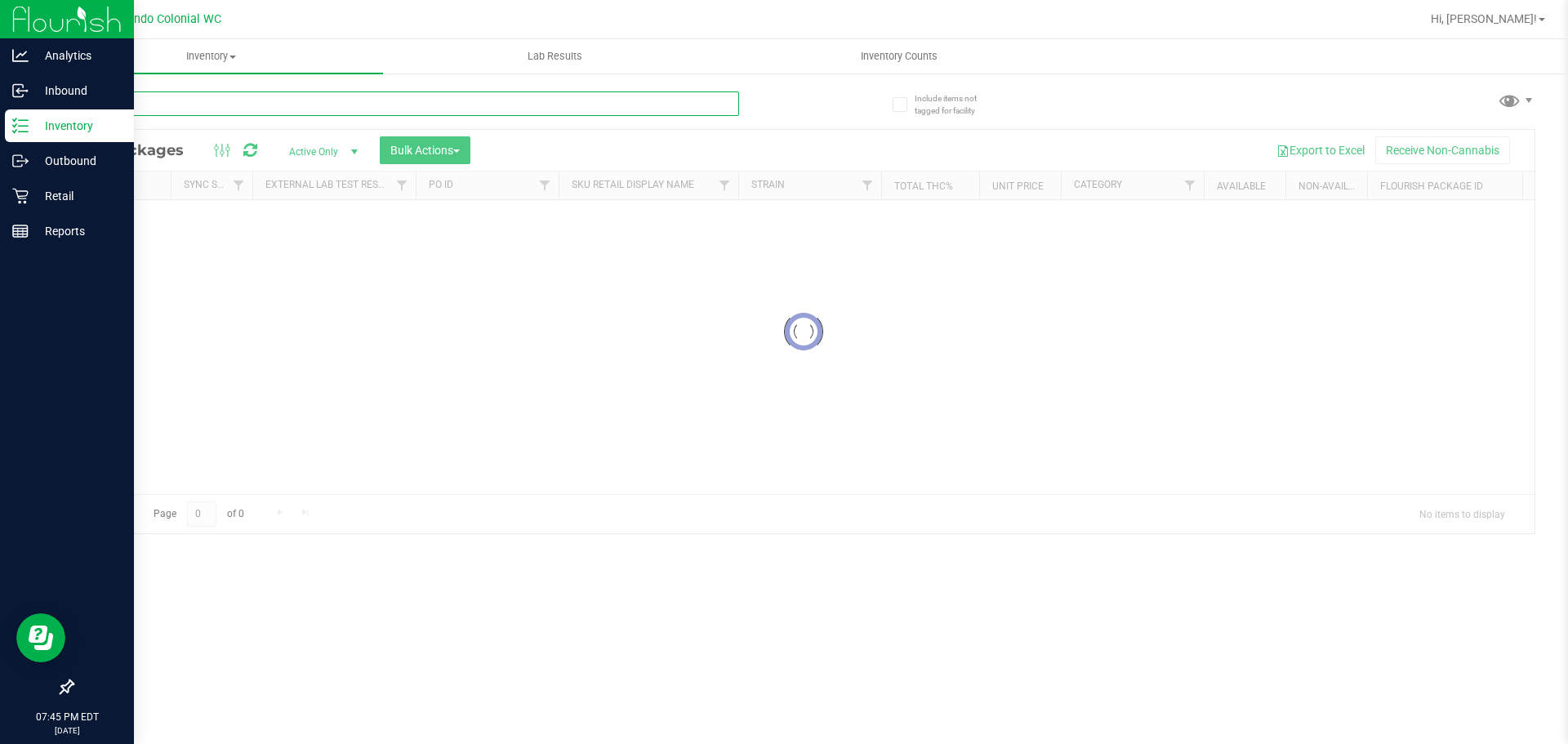
click at [350, 97] on input "text" at bounding box center [405, 104] width 667 height 25
paste input "FT 1g Vape Cart CDT Distillate PK Trophy (Hybrid-Indica)"
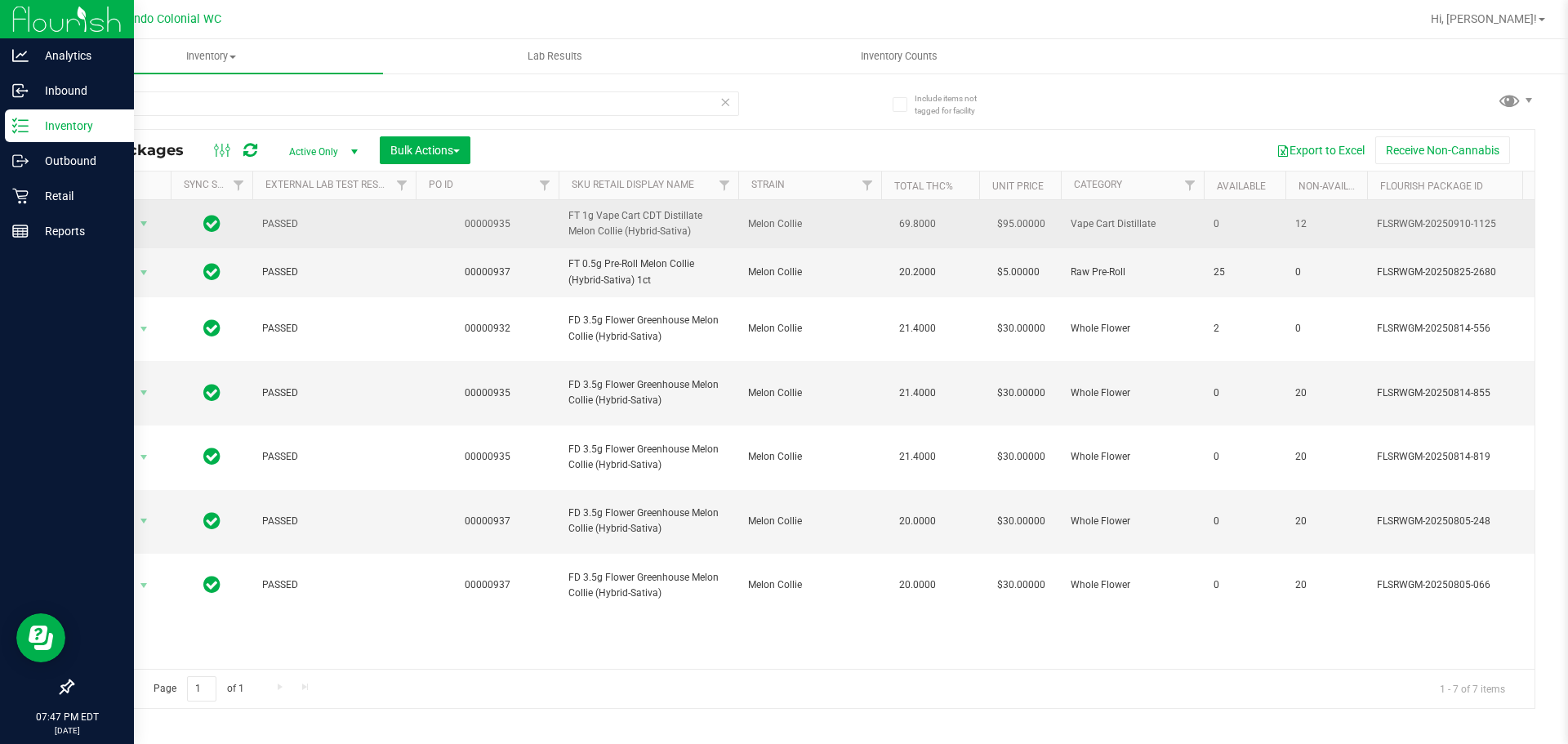
click at [640, 239] on span "FT 1g Vape Cart CDT Distillate Melon Collie (Hybrid-Sativa)" at bounding box center [648, 223] width 160 height 31
copy tr "FT 1g Vape Cart CDT Distillate Melon Collie (Hybrid-Sativa)"
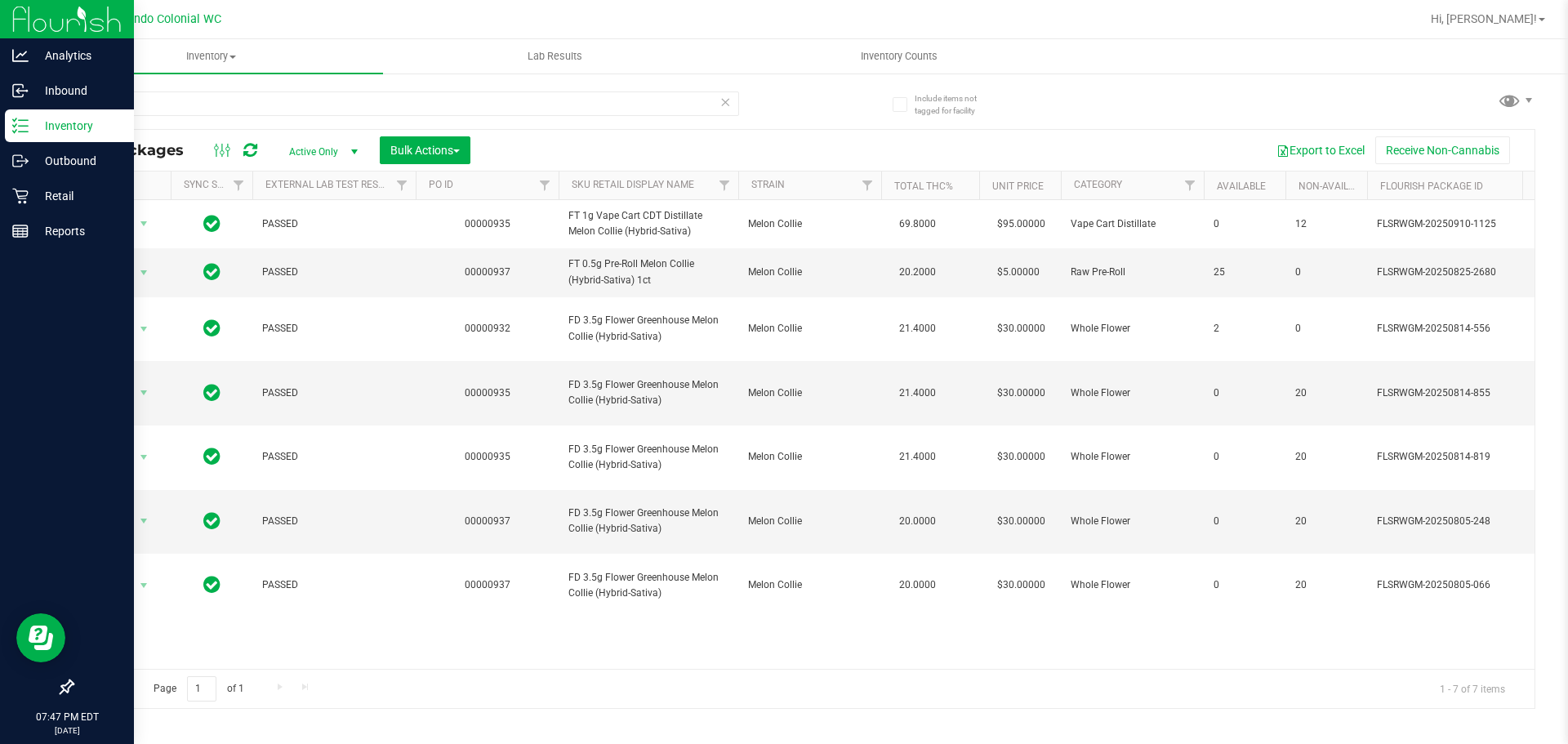
click at [606, 85] on div "mec" at bounding box center [438, 103] width 732 height 52
click at [618, 124] on div "mec" at bounding box center [405, 110] width 667 height 38
click at [610, 109] on input "mec" at bounding box center [405, 104] width 667 height 25
paste input "FT 1g Vape Cart CDT Distillate Melon Collie (Hybrid-Sativa)"
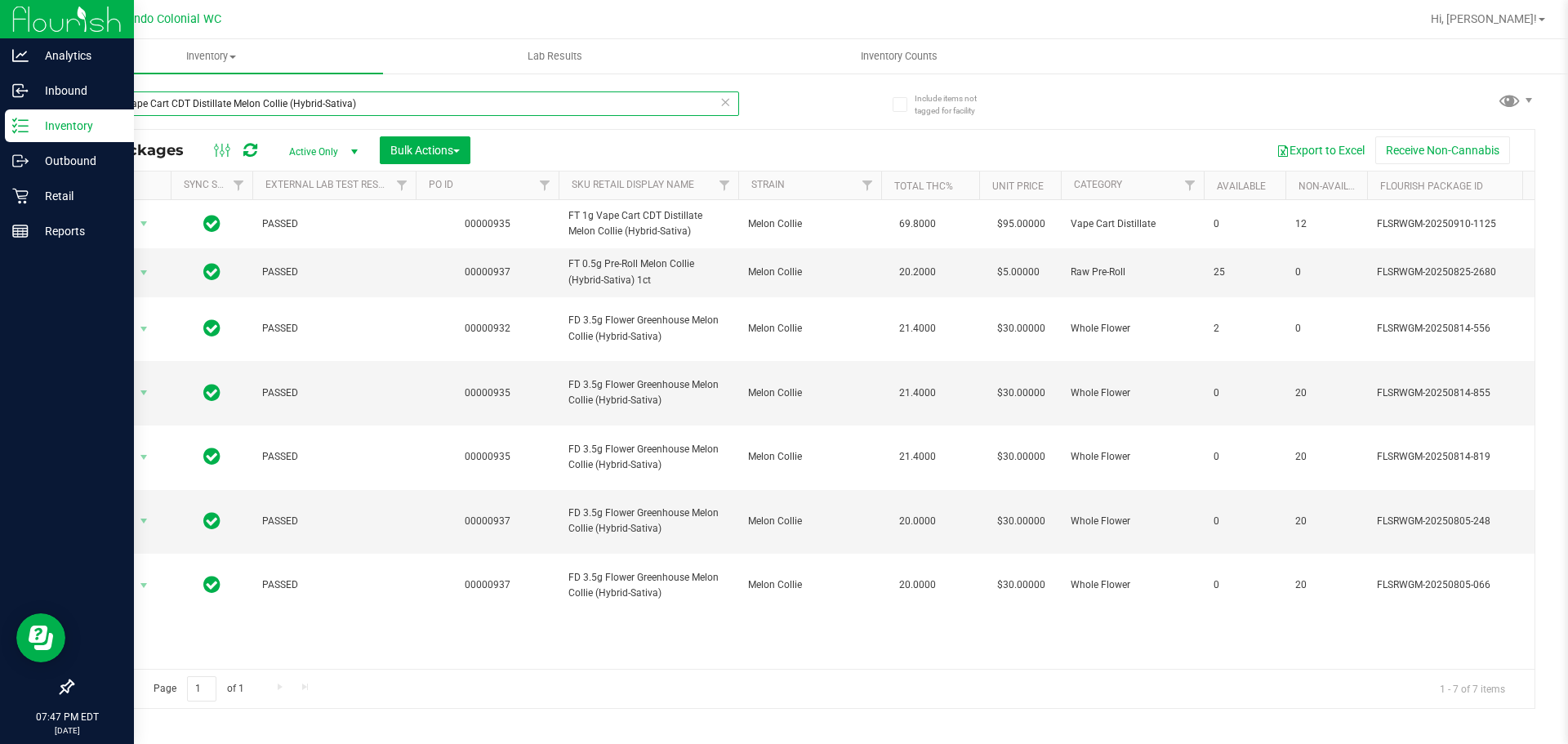
type input "FT 1g Vape Cart CDT Distillate Melon Collie (Hybrid-Sativa)"
